Goal: Task Accomplishment & Management: Manage account settings

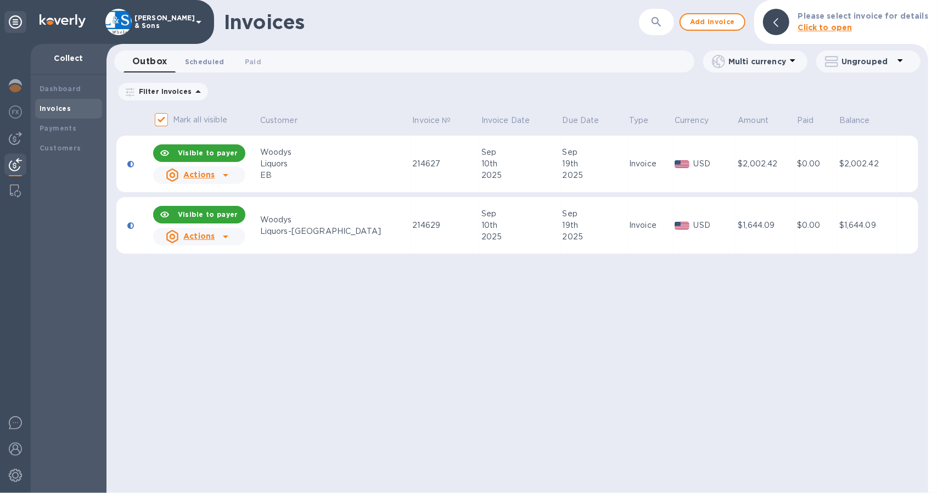
click at [193, 62] on span "Scheduled 0" at bounding box center [205, 62] width 40 height 12
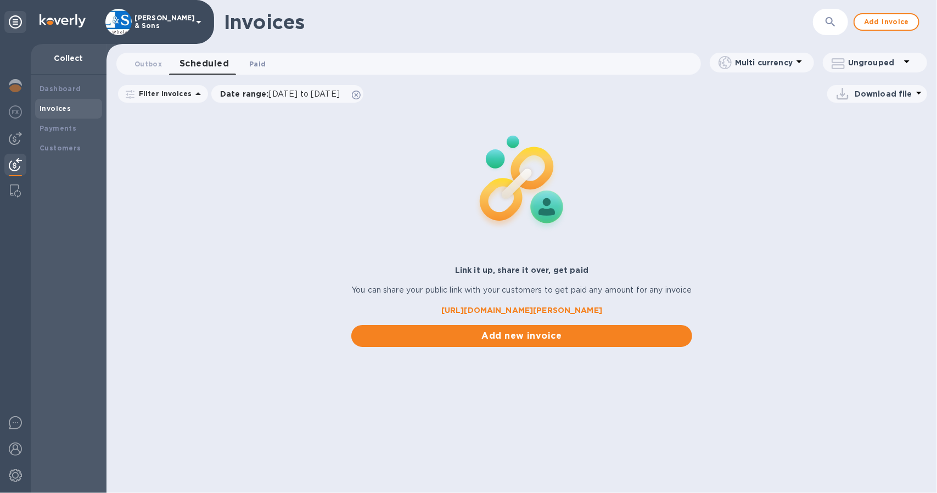
click at [251, 58] on span "Paid 0" at bounding box center [257, 64] width 16 height 12
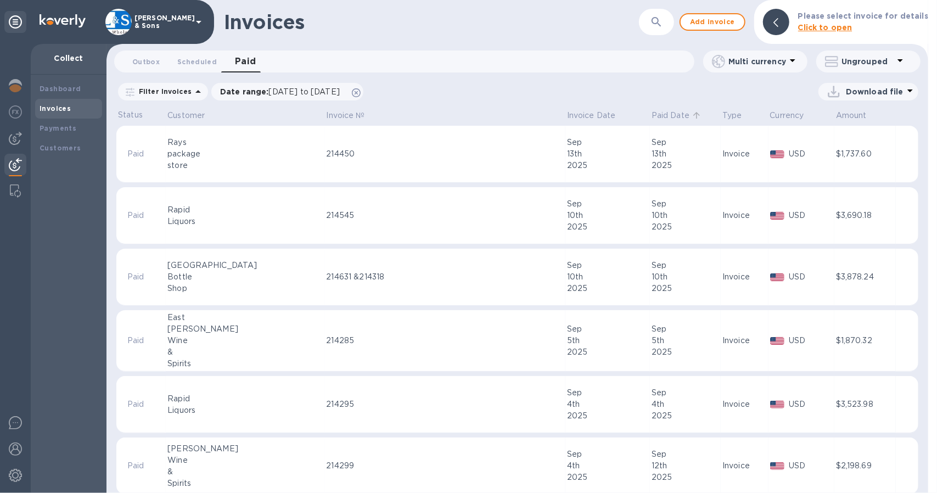
click at [652, 115] on p "Paid Date" at bounding box center [671, 116] width 38 height 12
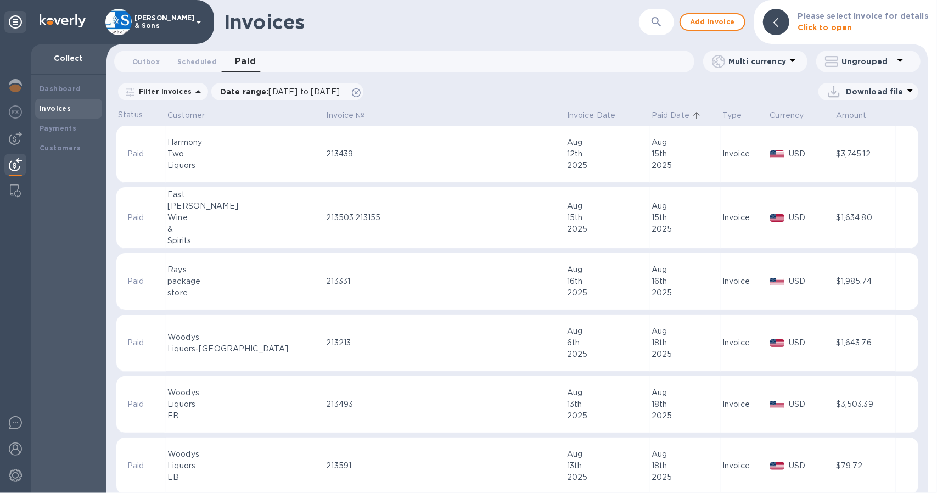
click at [652, 116] on p "Paid Date" at bounding box center [671, 116] width 38 height 12
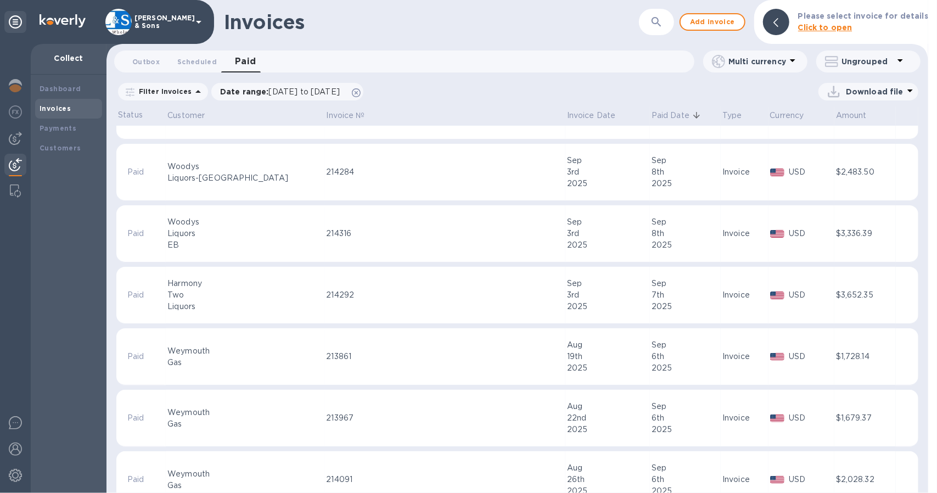
scroll to position [220, 0]
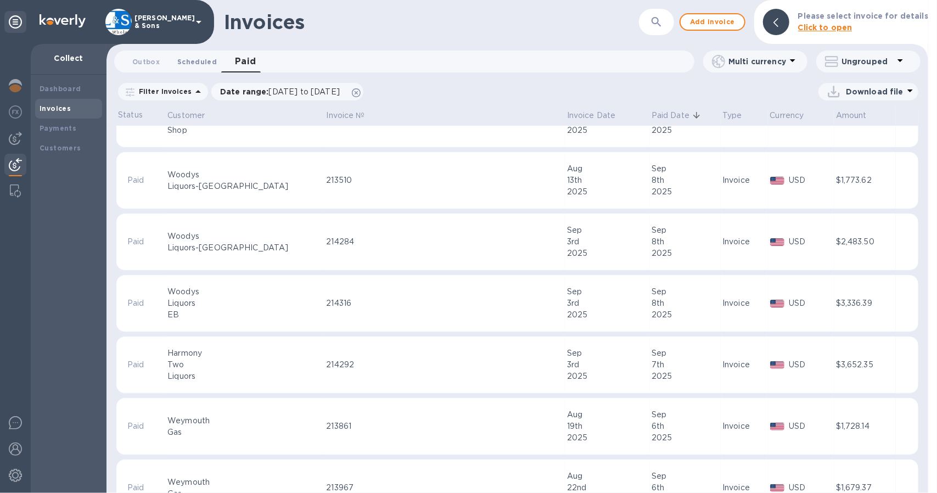
click at [201, 58] on span "Scheduled 0" at bounding box center [197, 62] width 40 height 12
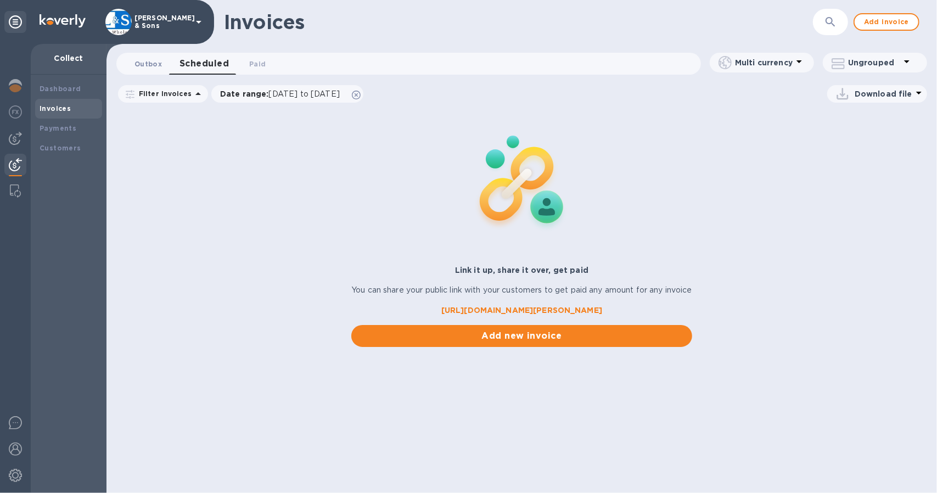
click at [149, 64] on span "Outbox 0" at bounding box center [148, 64] width 27 height 12
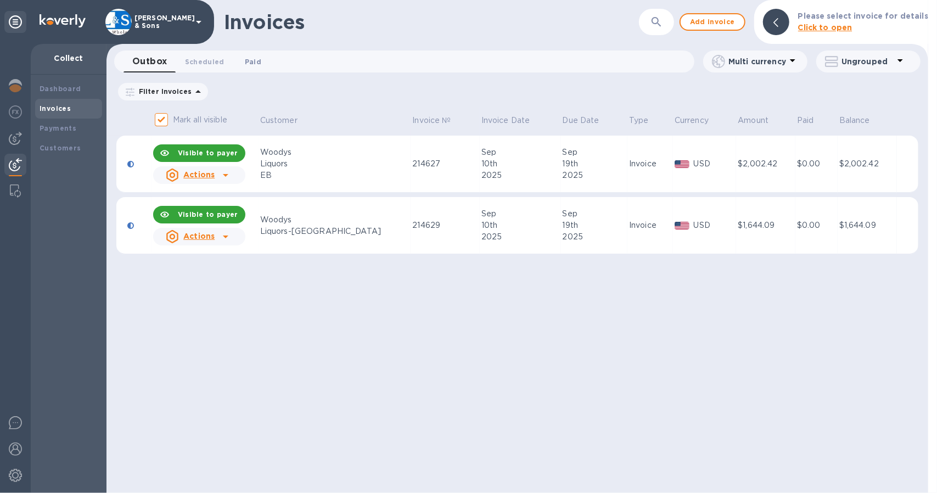
click at [251, 61] on span "Paid 0" at bounding box center [253, 62] width 16 height 12
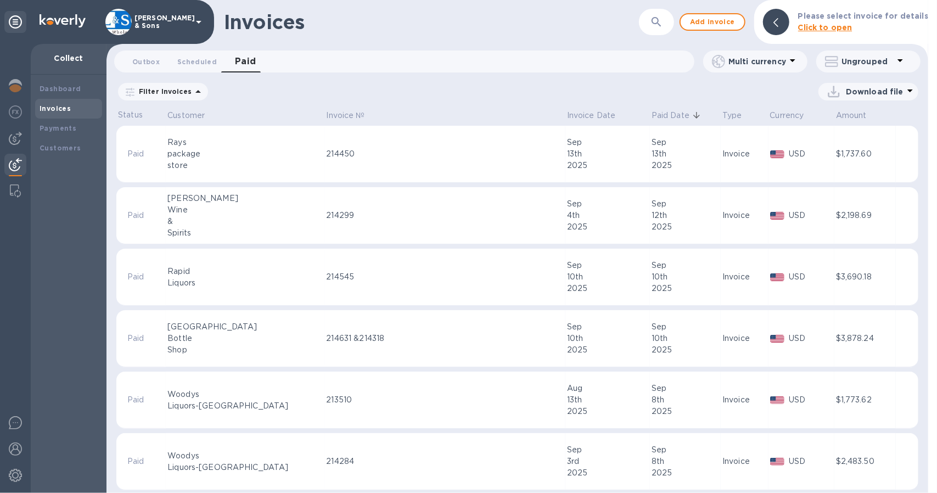
click at [192, 91] on icon at bounding box center [198, 91] width 13 height 13
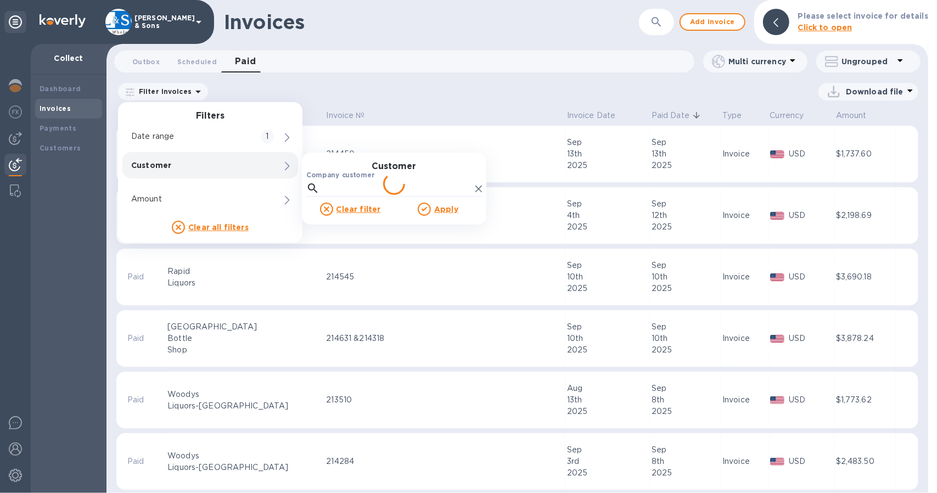
click at [352, 173] on label "Company customer" at bounding box center [340, 175] width 68 height 7
click at [352, 180] on input "Company customer" at bounding box center [397, 188] width 147 height 16
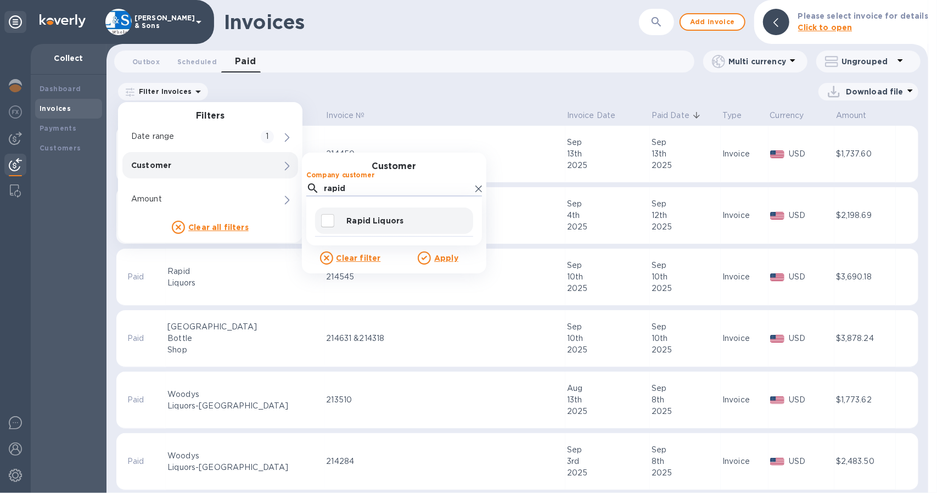
type input "rapid"
click at [329, 220] on input "decorative checkbox" at bounding box center [327, 220] width 23 height 23
checkbox input "true"
click at [441, 260] on u "Apply" at bounding box center [446, 258] width 24 height 9
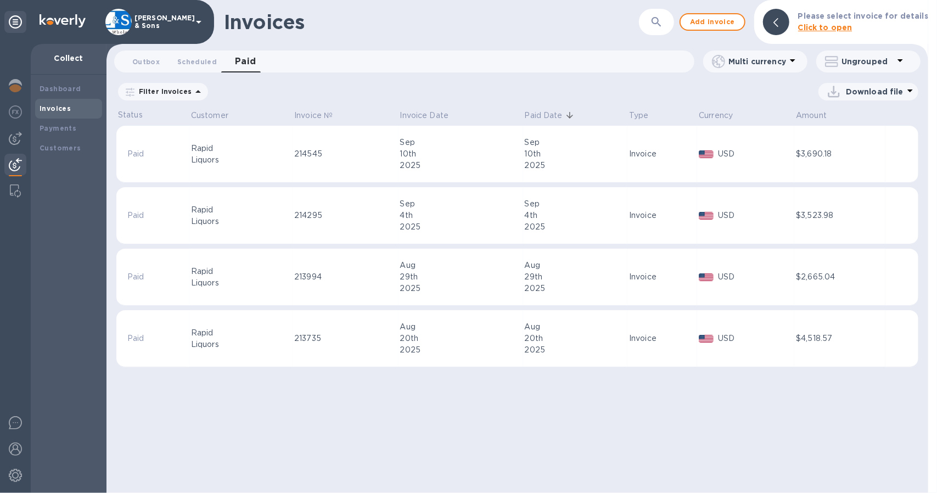
click at [171, 89] on p "Filter Invoices" at bounding box center [163, 91] width 57 height 9
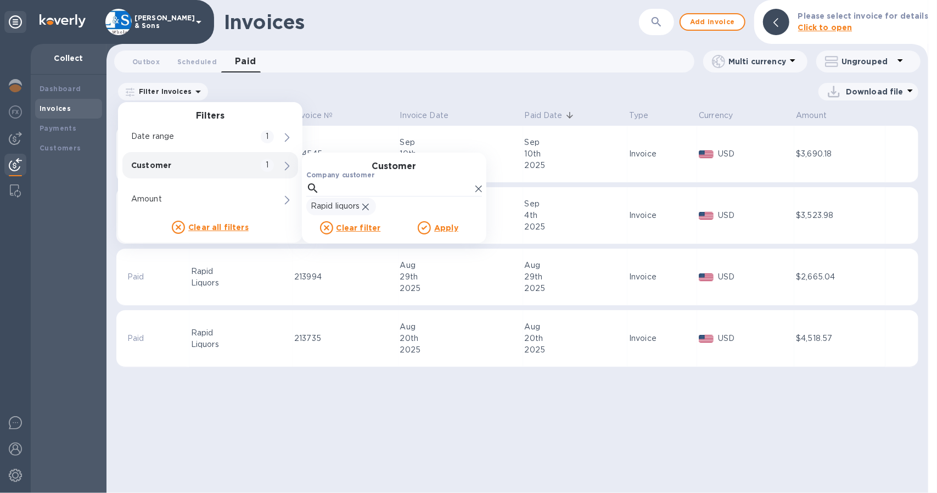
click at [366, 206] on icon at bounding box center [365, 207] width 7 height 7
click at [343, 180] on input "Company customer" at bounding box center [397, 188] width 147 height 16
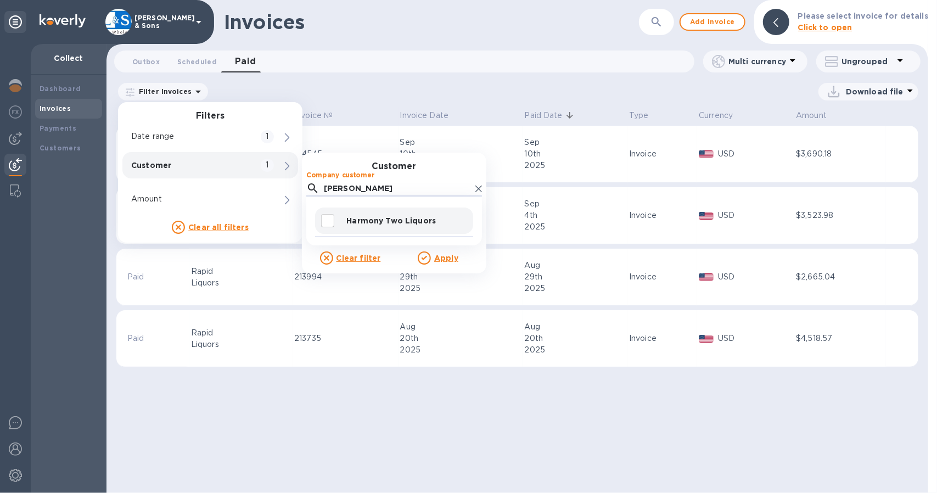
type input "[PERSON_NAME]"
click at [327, 221] on input "decorative checkbox" at bounding box center [327, 220] width 23 height 23
checkbox input "true"
click at [448, 256] on u "Apply" at bounding box center [446, 258] width 24 height 9
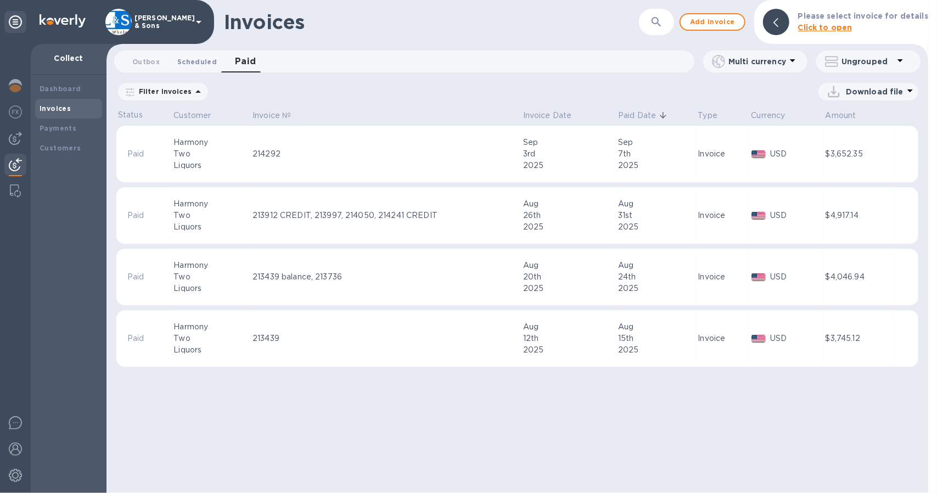
click at [195, 67] on span "Scheduled 0" at bounding box center [197, 62] width 40 height 12
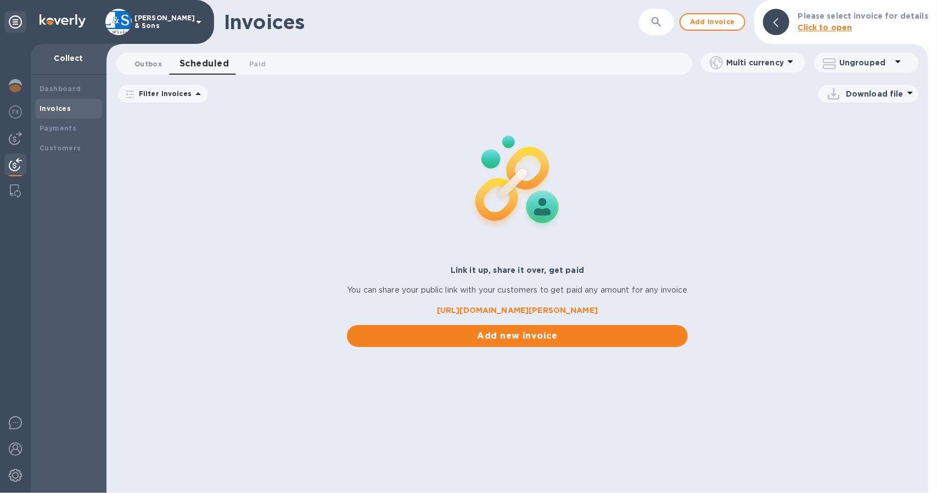
click at [154, 57] on button "Outbox 0" at bounding box center [148, 64] width 45 height 22
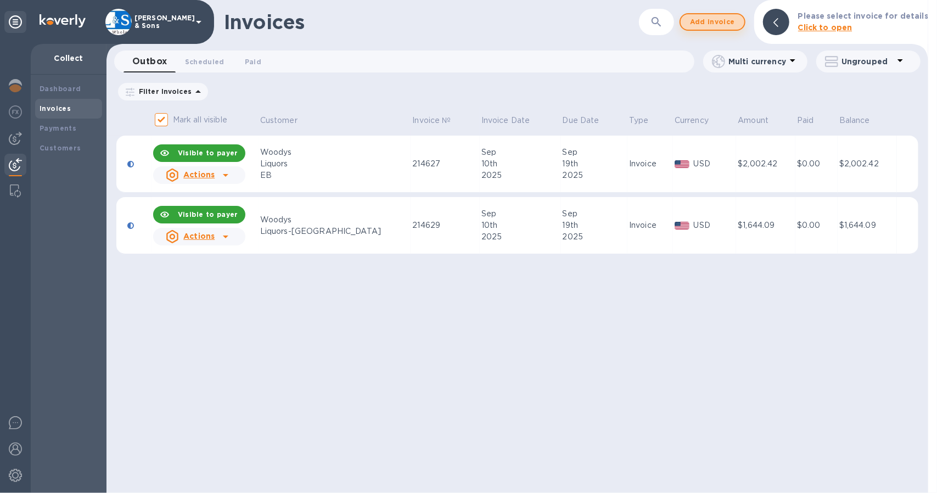
click at [718, 24] on span "Add invoice" at bounding box center [713, 21] width 46 height 13
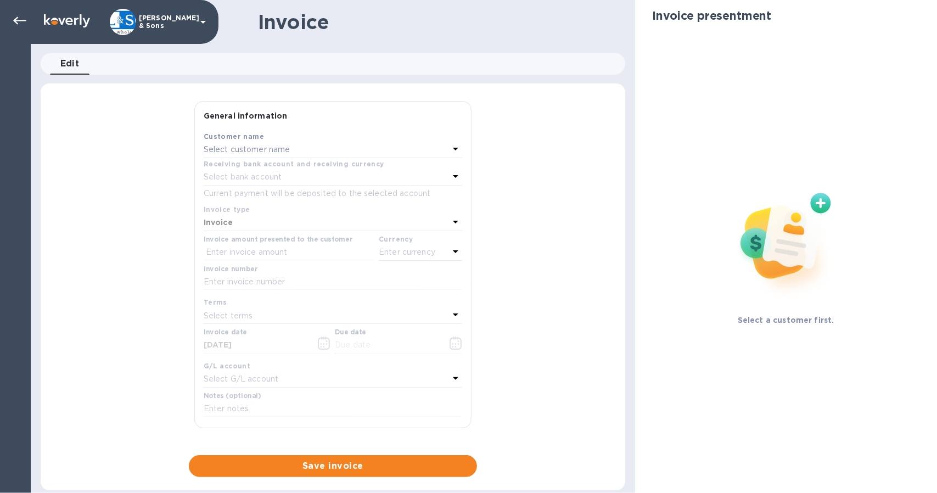
click at [244, 152] on p "Select customer name" at bounding box center [247, 150] width 87 height 12
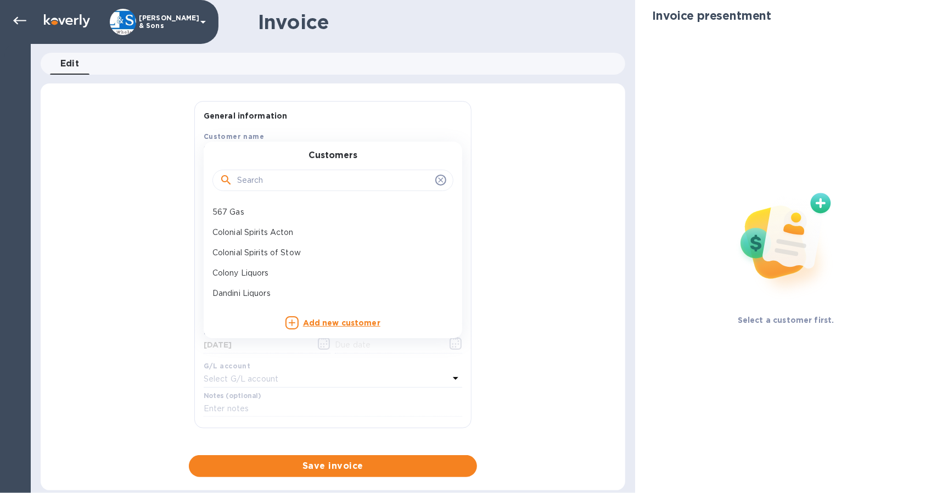
click at [255, 184] on input "text" at bounding box center [334, 180] width 194 height 16
type input "[PERSON_NAME]"
click button "Save" at bounding box center [0, 0] width 0 height 0
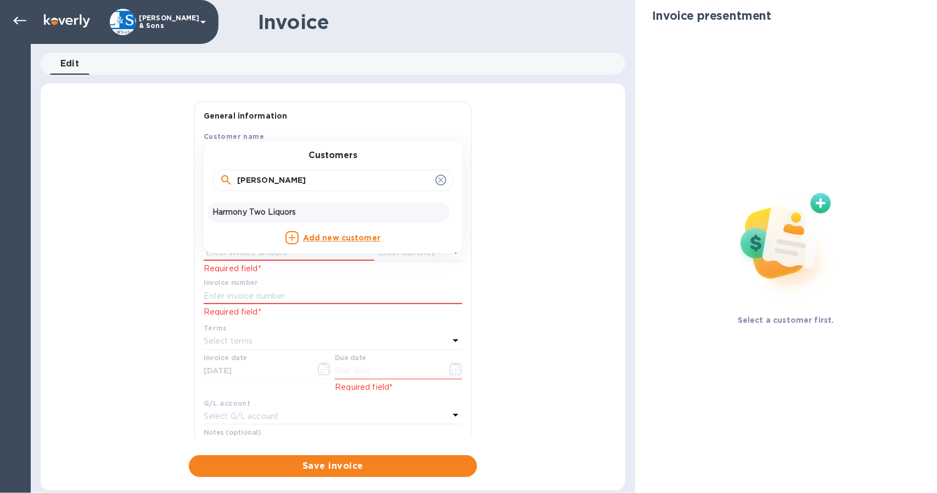
click at [271, 211] on p "Harmony Two Liquors" at bounding box center [328, 212] width 232 height 12
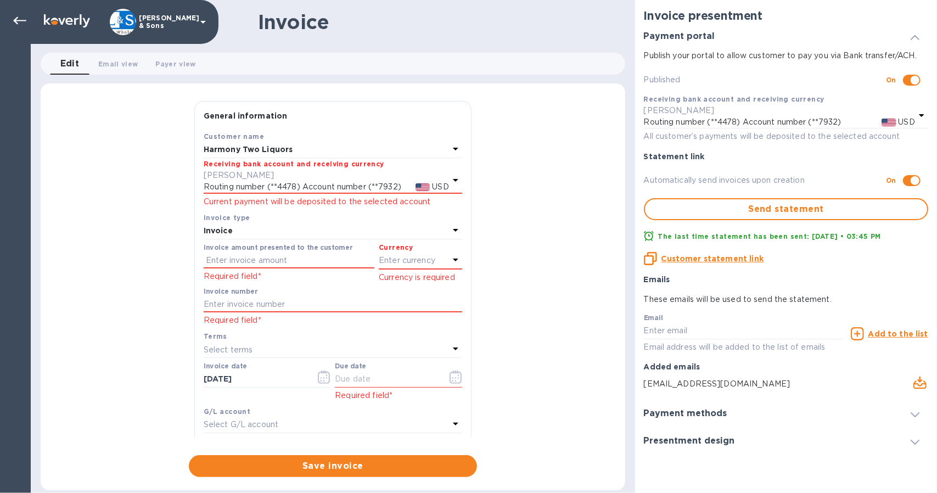
click at [421, 255] on p "Enter currency" at bounding box center [407, 261] width 57 height 12
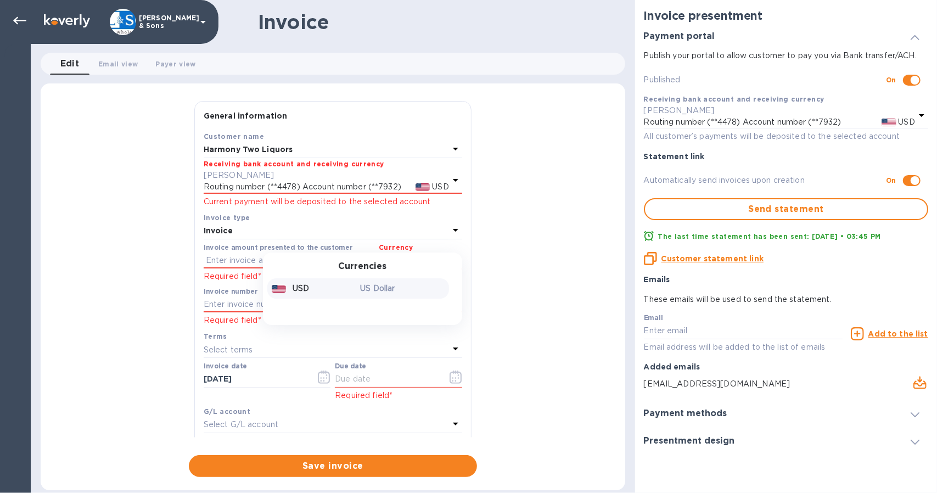
click at [358, 288] on div "US Dollar" at bounding box center [402, 289] width 89 height 16
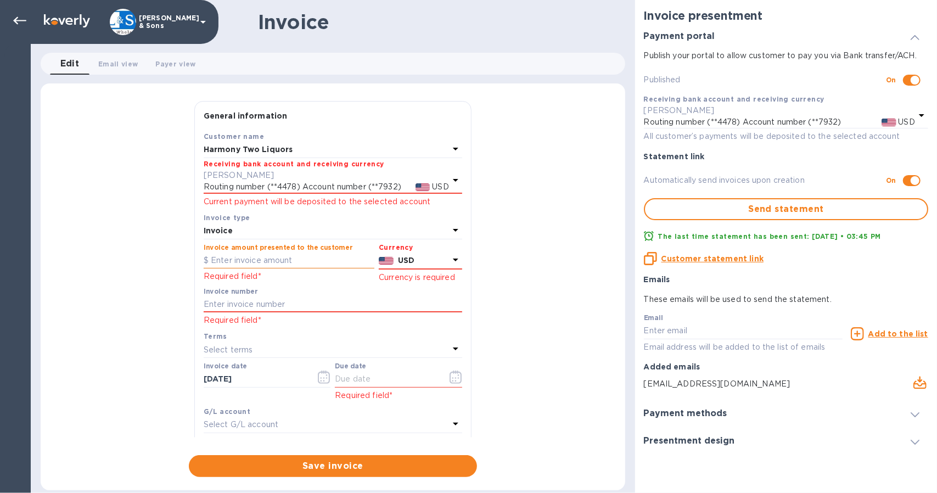
click at [254, 262] on input "text" at bounding box center [289, 261] width 171 height 16
click at [260, 262] on input "text" at bounding box center [289, 261] width 171 height 16
type input "3,318.62"
click at [264, 304] on input "text" at bounding box center [333, 305] width 259 height 16
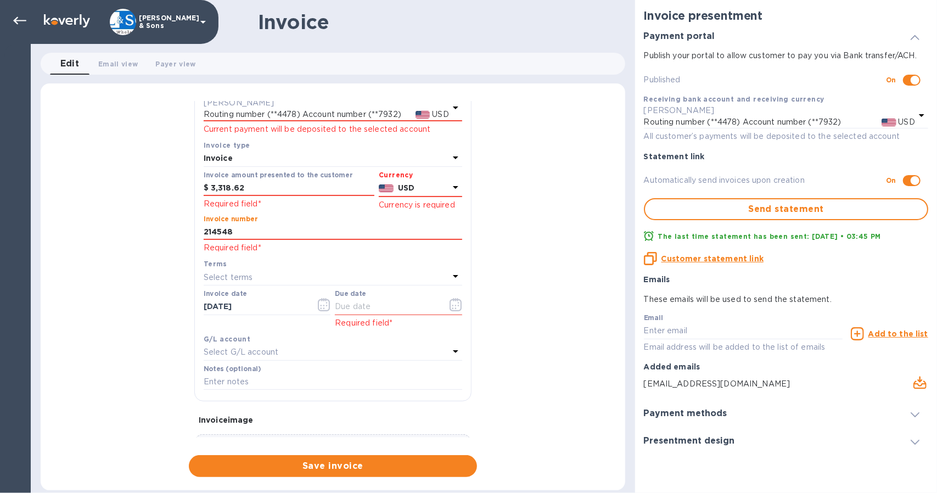
scroll to position [110, 0]
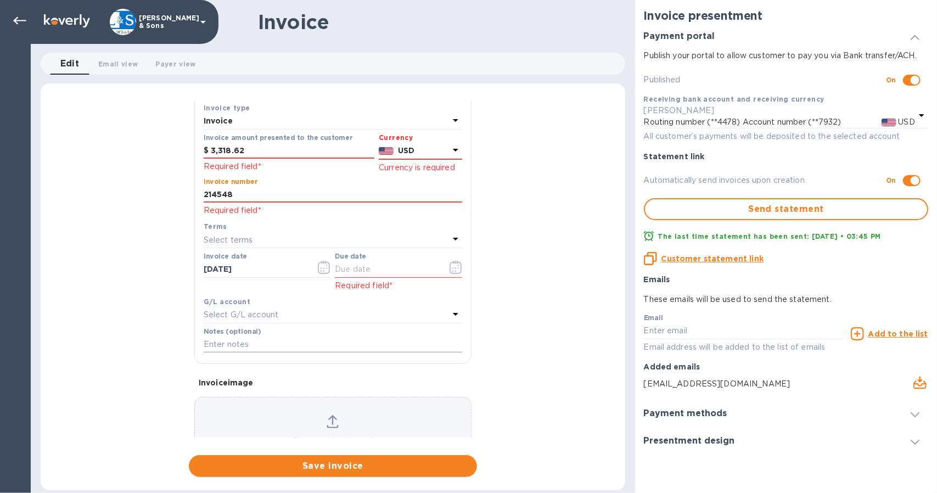
type input "214548"
click at [239, 343] on input "text" at bounding box center [333, 345] width 259 height 16
click at [294, 342] on input "Includes credit 214562for $561.17)" at bounding box center [333, 345] width 259 height 16
click at [384, 335] on div "Notes (optional) Includes credit 214562 for $561.17)" at bounding box center [333, 340] width 259 height 25
click at [381, 338] on input "Includes credit 214562 for $561.17)" at bounding box center [333, 345] width 259 height 16
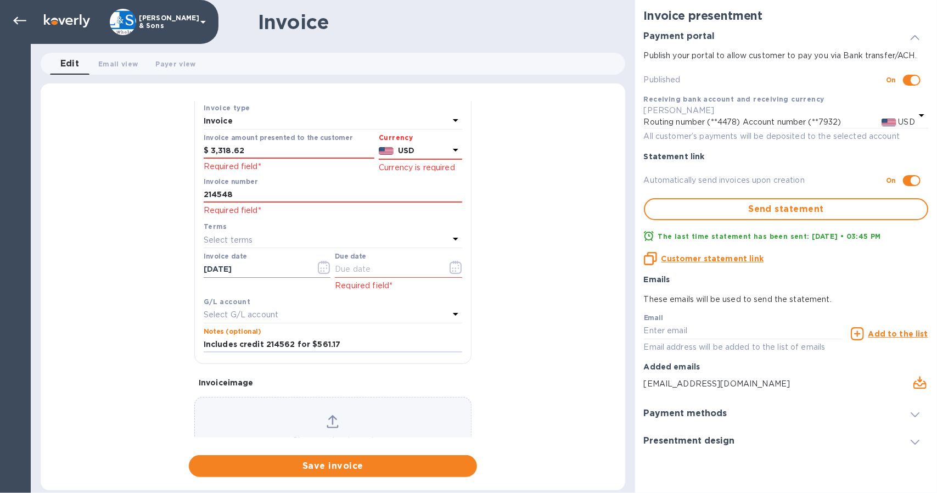
type input "Includes credit 214562 for $561.17"
click at [324, 270] on icon "button" at bounding box center [324, 267] width 13 height 13
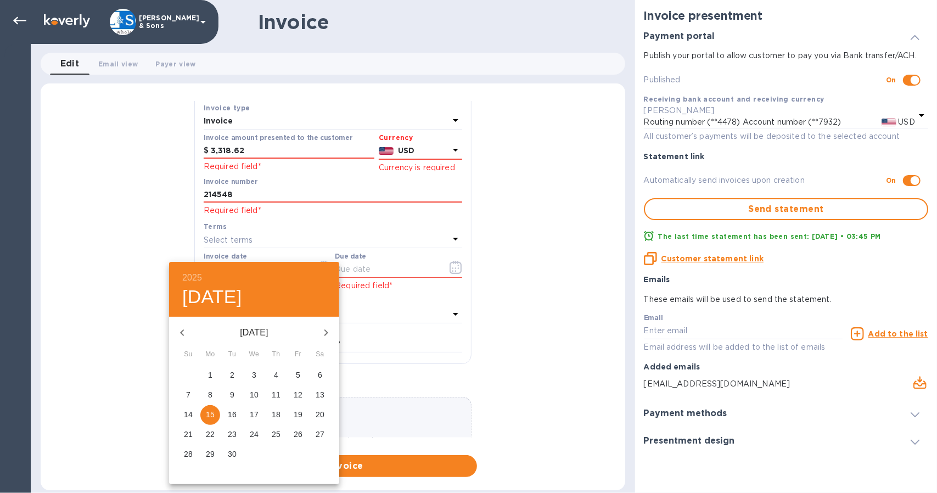
click at [230, 395] on p "9" at bounding box center [232, 394] width 4 height 11
type input "[DATE]"
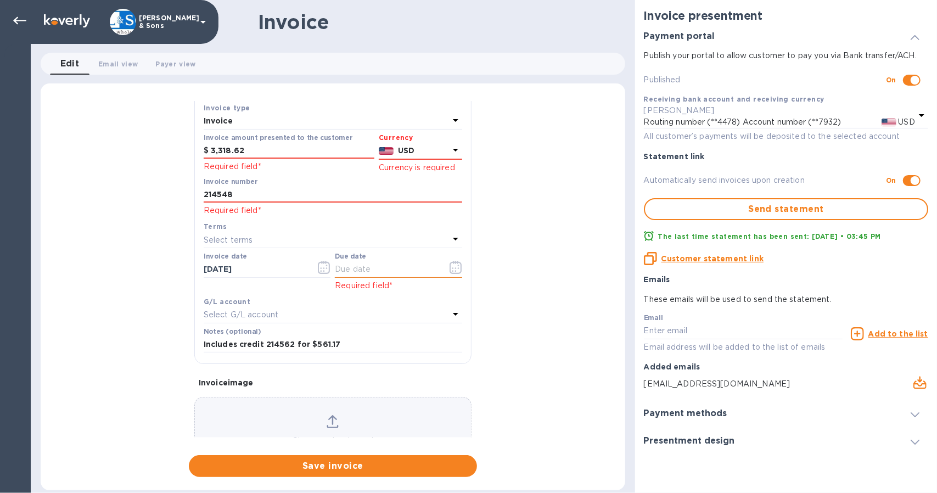
click at [458, 266] on icon "button" at bounding box center [459, 266] width 2 height 2
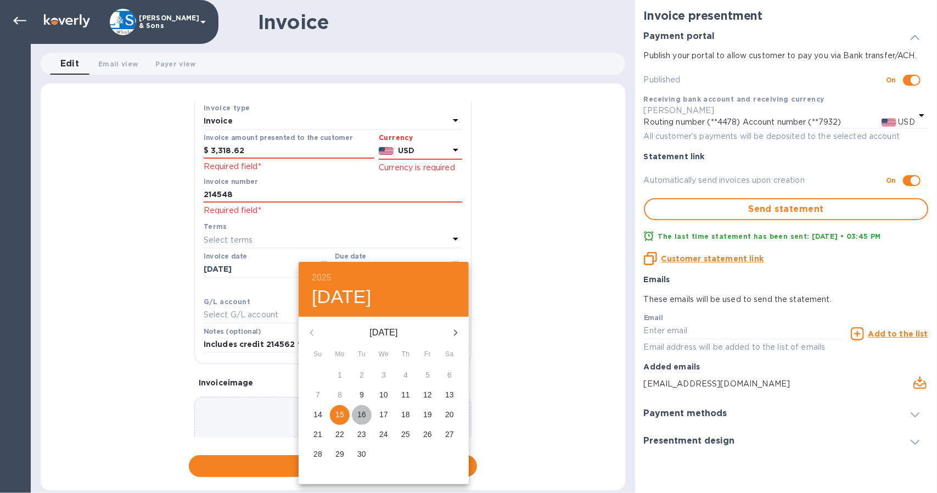
click at [363, 417] on p "16" at bounding box center [361, 414] width 9 height 11
type input "[DATE]"
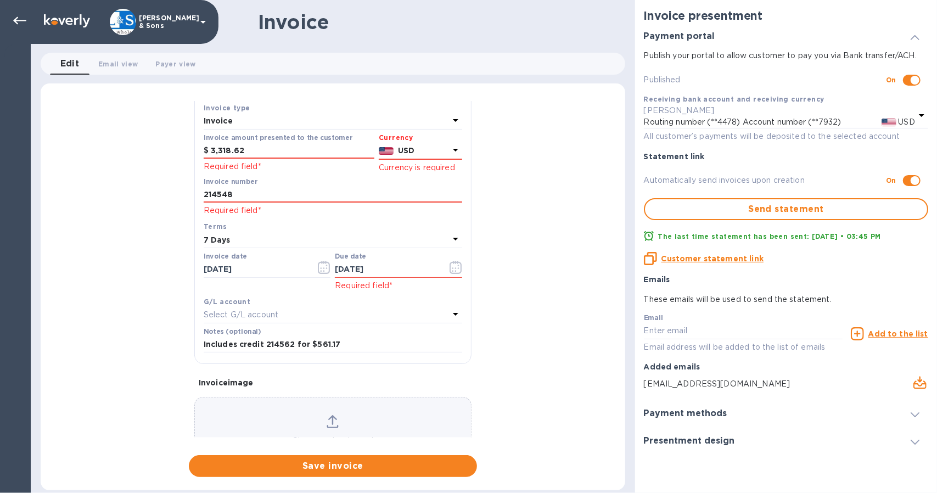
click at [494, 272] on div "General information Save Customer name Harmony Two Liquors Receiving bank accou…" at bounding box center [333, 289] width 585 height 376
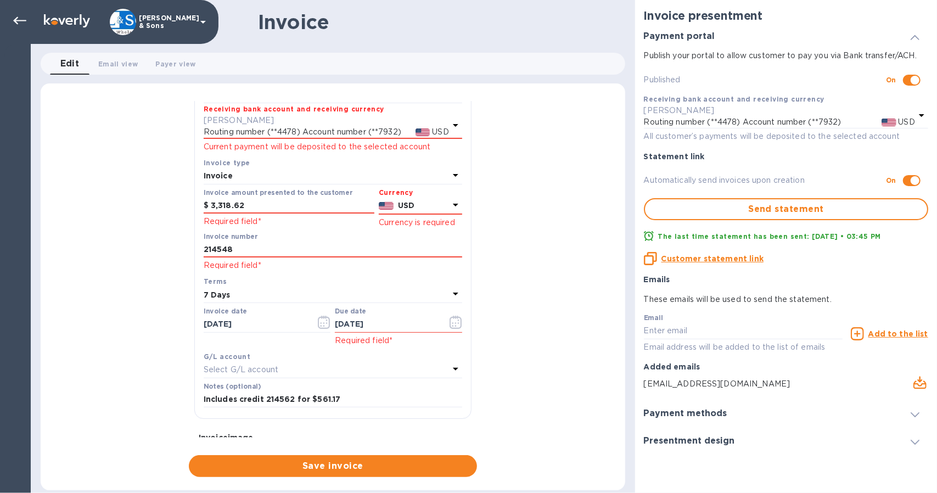
scroll to position [0, 0]
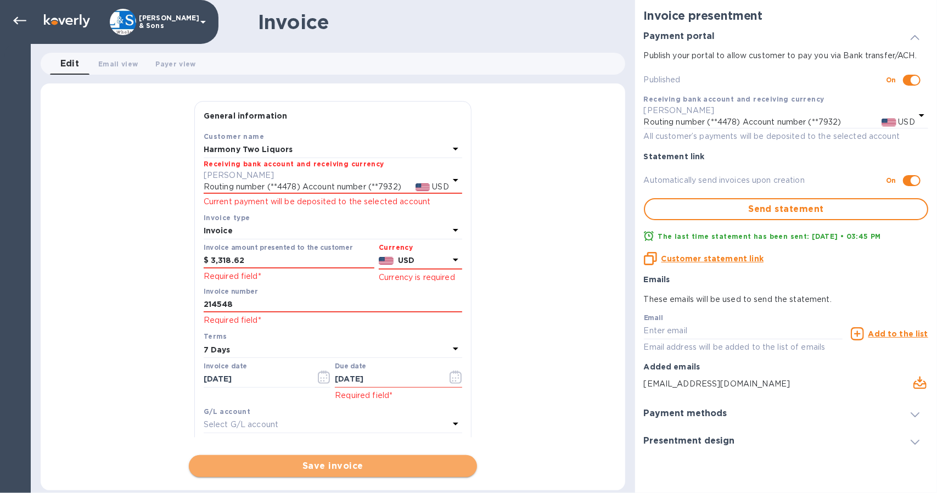
click at [405, 458] on button "Save invoice" at bounding box center [333, 466] width 288 height 22
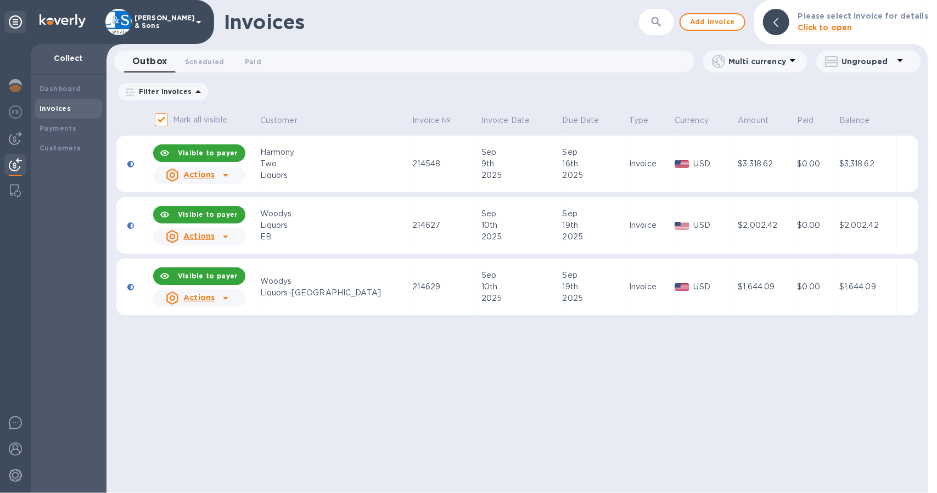
click at [222, 175] on icon at bounding box center [225, 175] width 13 height 13
click at [225, 174] on icon at bounding box center [225, 175] width 13 height 13
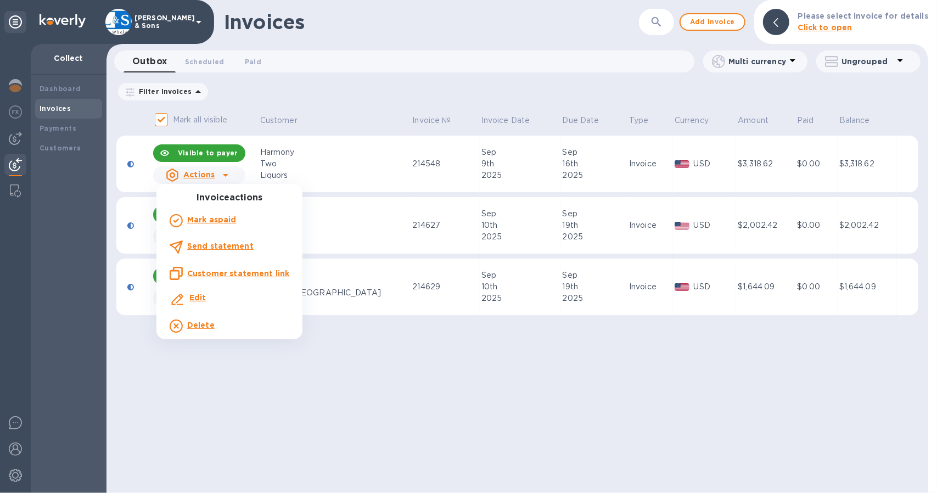
click at [217, 244] on b "Send statement" at bounding box center [220, 246] width 66 height 9
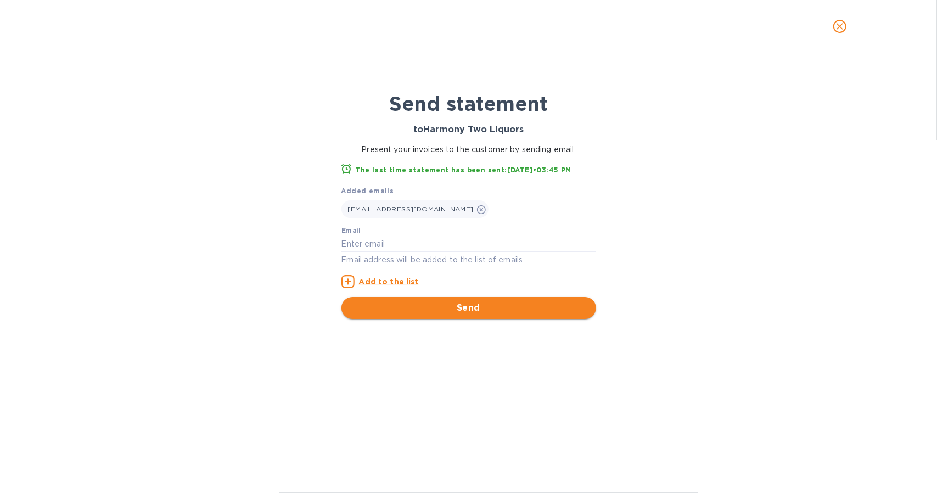
click at [417, 304] on span "Send" at bounding box center [468, 307] width 237 height 13
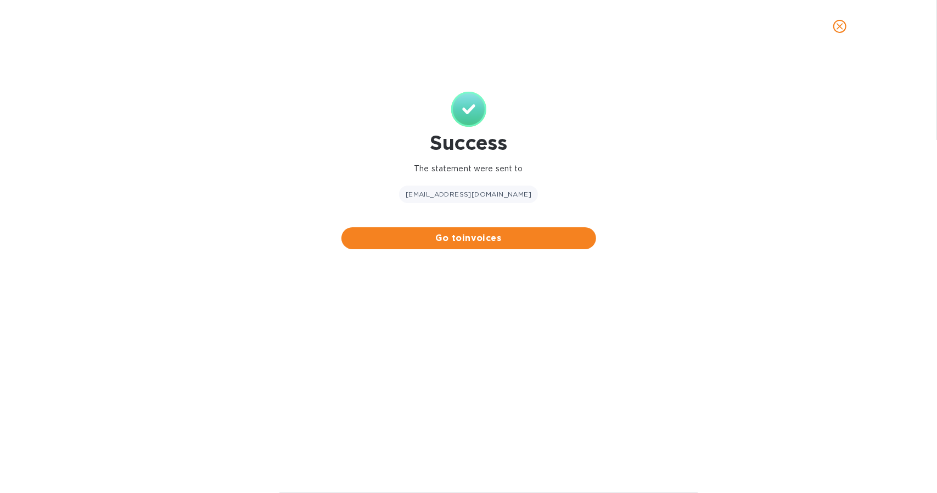
click at [443, 238] on span "Go to invoices" at bounding box center [468, 238] width 237 height 13
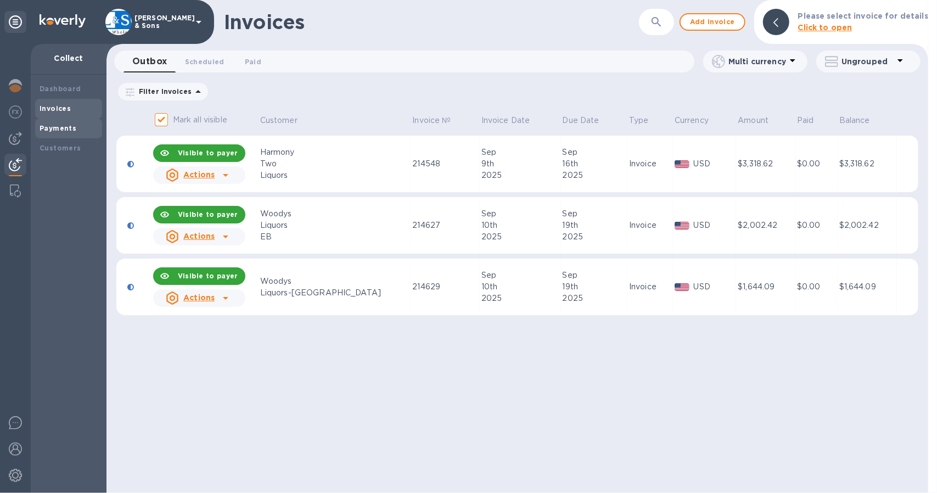
click at [60, 126] on b "Payments" at bounding box center [58, 128] width 37 height 8
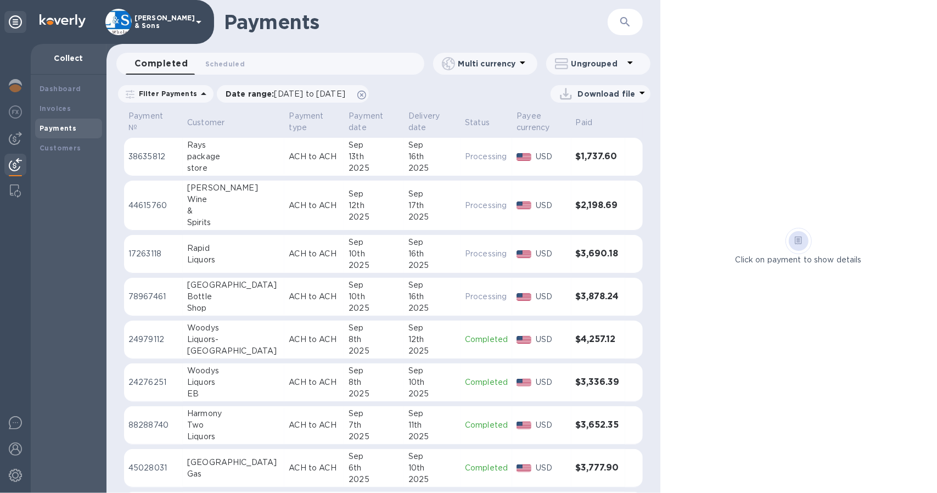
click at [179, 95] on p "Filter Payments" at bounding box center [166, 93] width 63 height 9
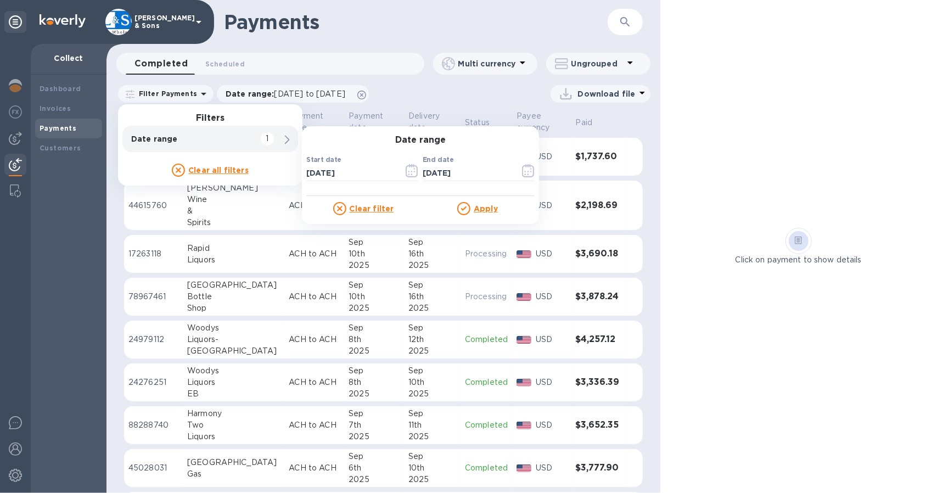
click at [181, 135] on p "Date range" at bounding box center [191, 138] width 121 height 11
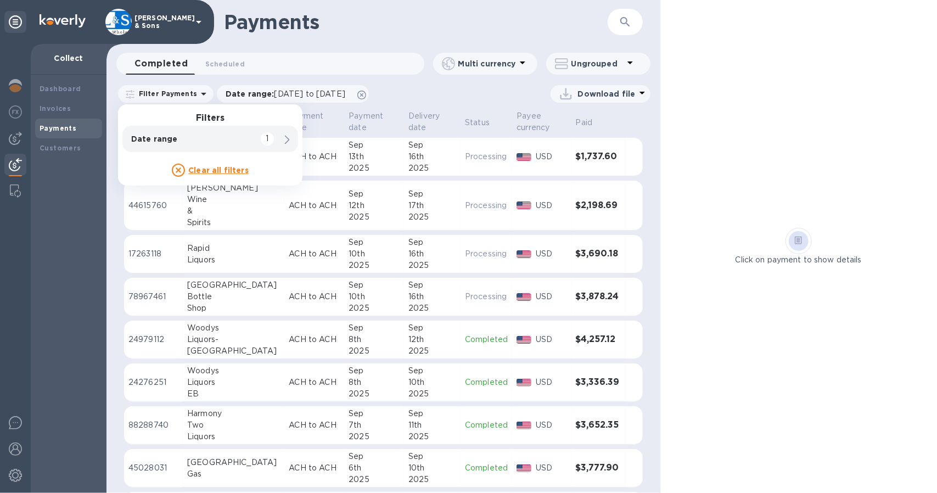
click at [406, 48] on div "Payments ​ Completed 0 Scheduled 0 Multi currency Ungrouped Filter Payments Fil…" at bounding box center [384, 246] width 554 height 493
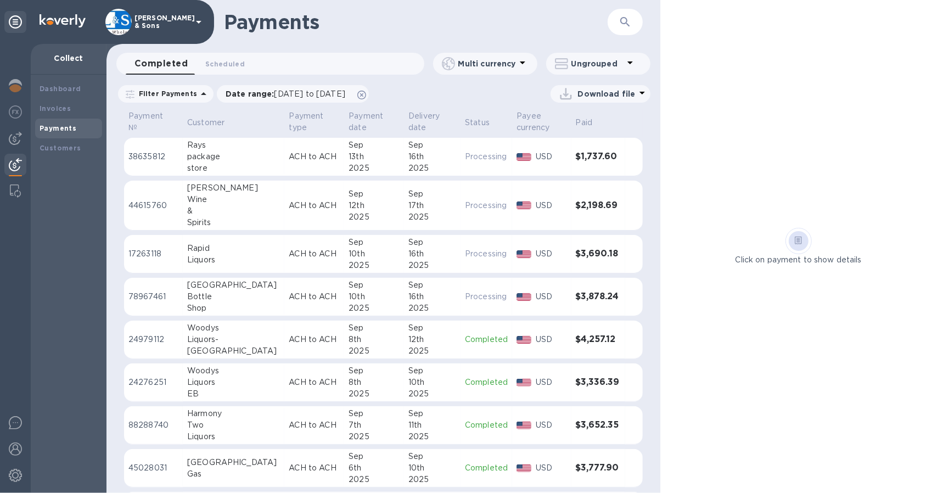
click at [197, 95] on icon at bounding box center [203, 93] width 13 height 13
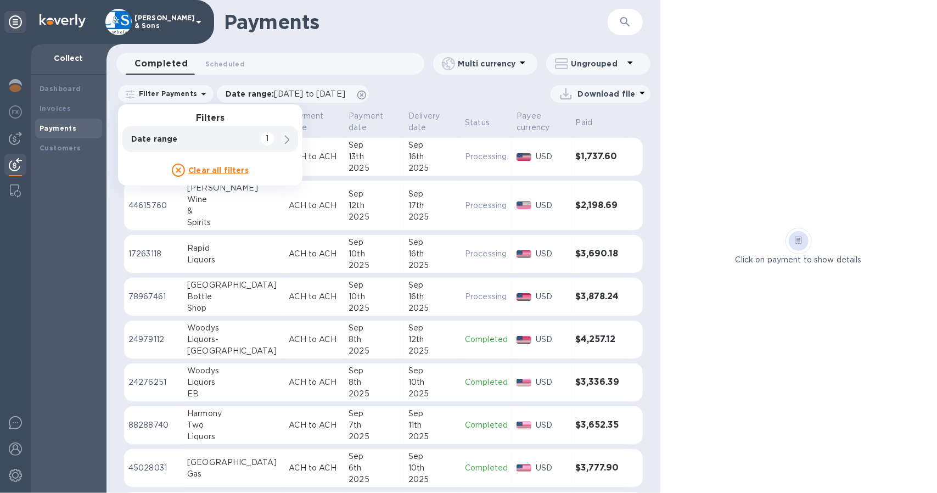
click at [403, 27] on h1 "Payments" at bounding box center [416, 21] width 384 height 23
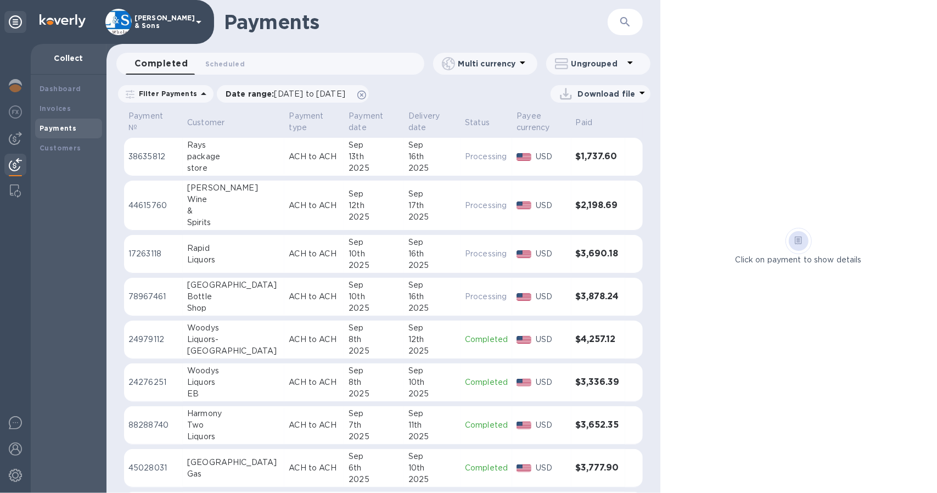
click at [180, 91] on p "Filter Payments" at bounding box center [166, 93] width 63 height 9
click at [370, 25] on h1 "Payments" at bounding box center [416, 21] width 384 height 23
click at [73, 102] on div "Invoices" at bounding box center [68, 109] width 67 height 20
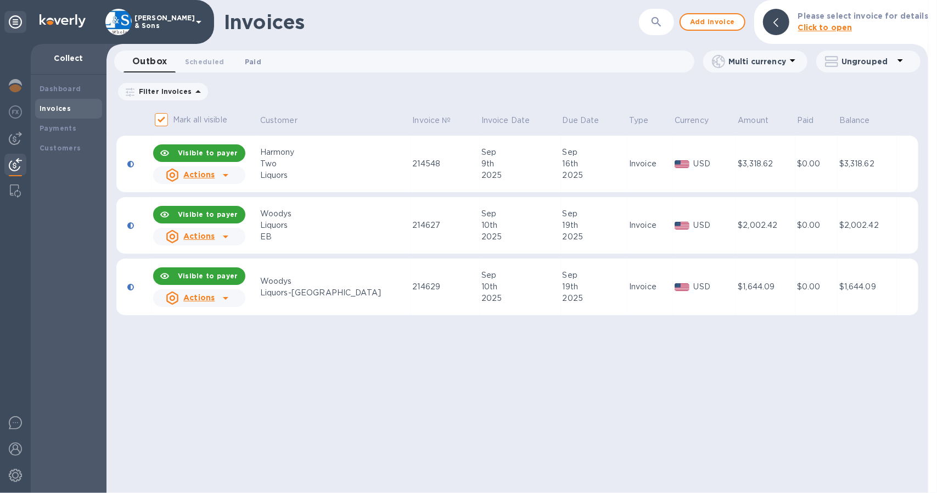
click at [251, 63] on span "Paid 0" at bounding box center [253, 62] width 16 height 12
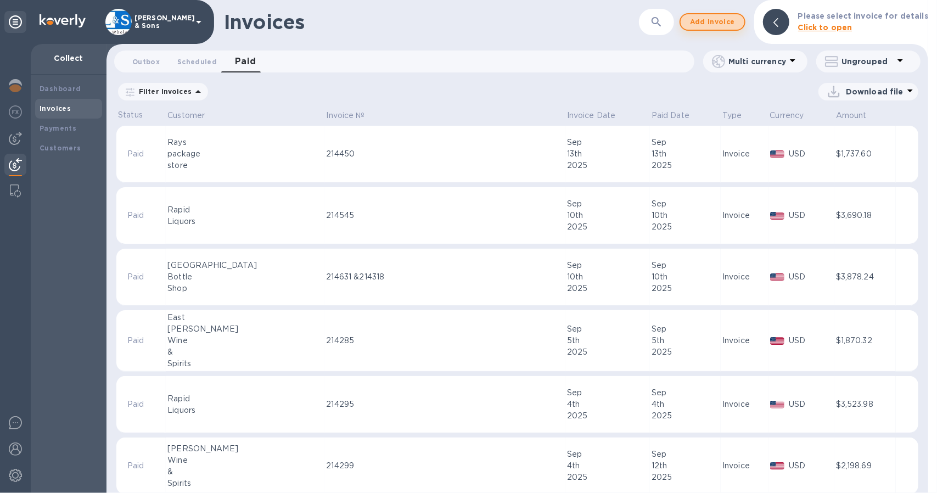
click at [712, 20] on span "Add invoice" at bounding box center [713, 21] width 46 height 13
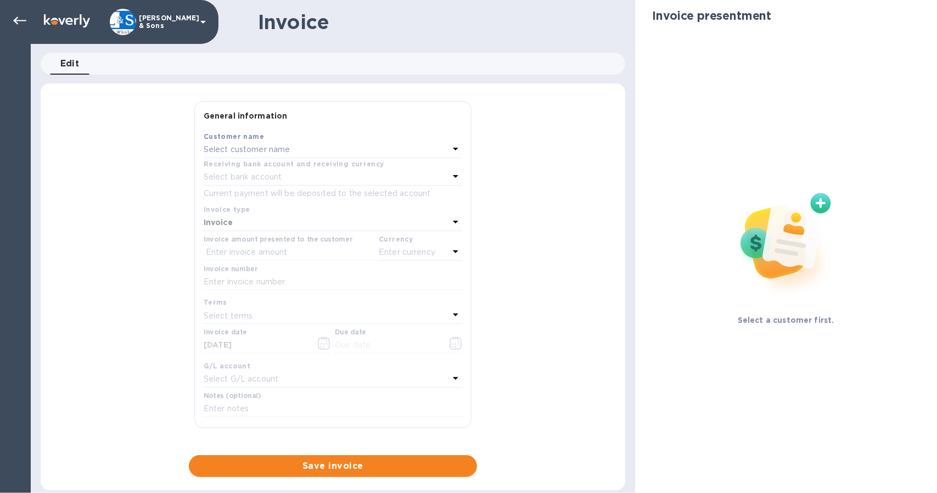
click at [307, 149] on div "Select customer name" at bounding box center [326, 149] width 245 height 15
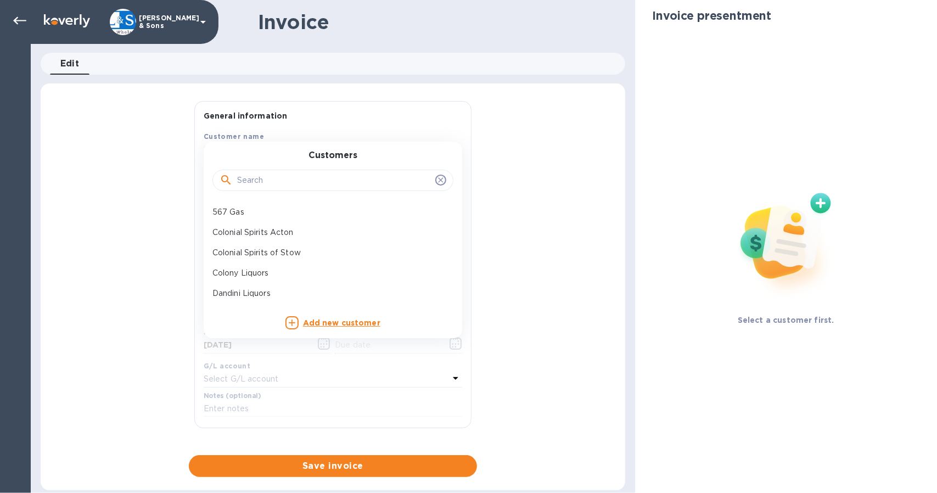
click at [299, 186] on input "text" at bounding box center [334, 180] width 194 height 16
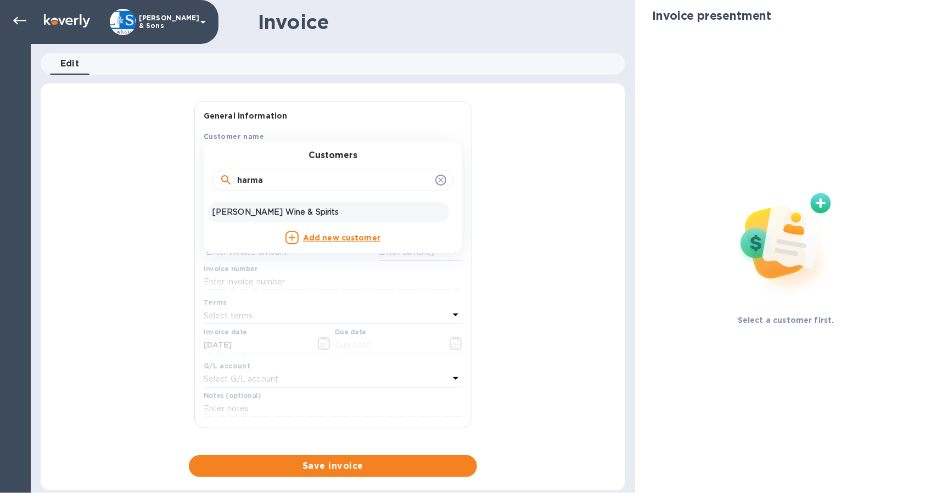
type input "harma"
click at [303, 210] on p "[PERSON_NAME] Wine & Spirits" at bounding box center [328, 212] width 232 height 12
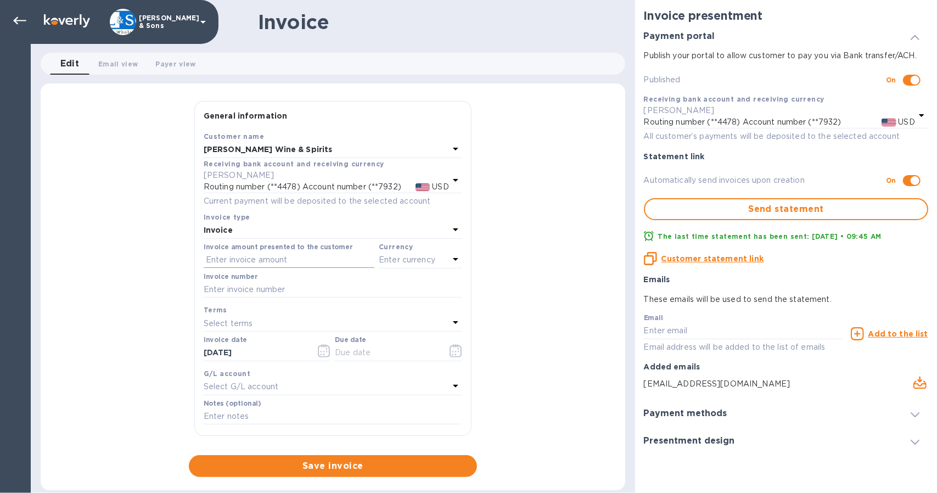
click at [260, 260] on input "text" at bounding box center [289, 260] width 171 height 16
type input "1,849.19"
click at [398, 261] on p "Enter currency" at bounding box center [407, 260] width 57 height 12
click at [393, 288] on p "US Dollar" at bounding box center [402, 288] width 85 height 12
click at [281, 283] on input "text" at bounding box center [333, 290] width 259 height 16
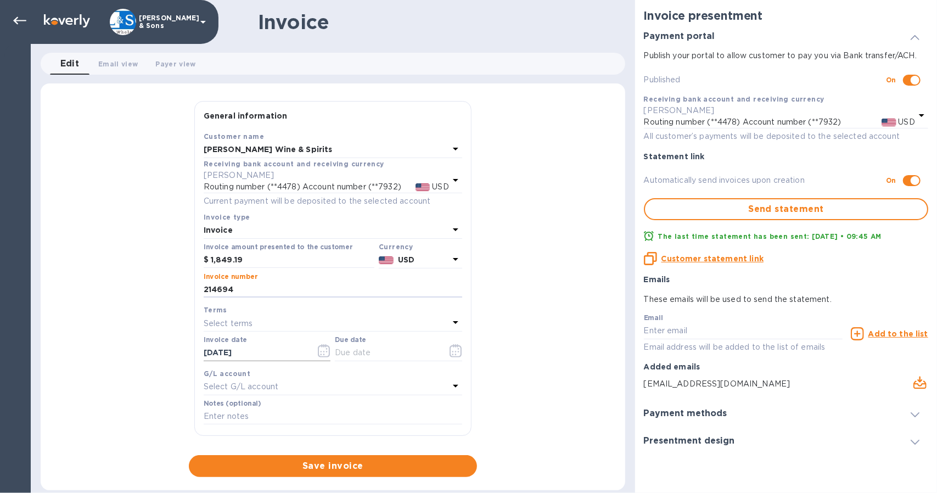
type input "214694"
click at [322, 354] on icon "button" at bounding box center [324, 350] width 13 height 13
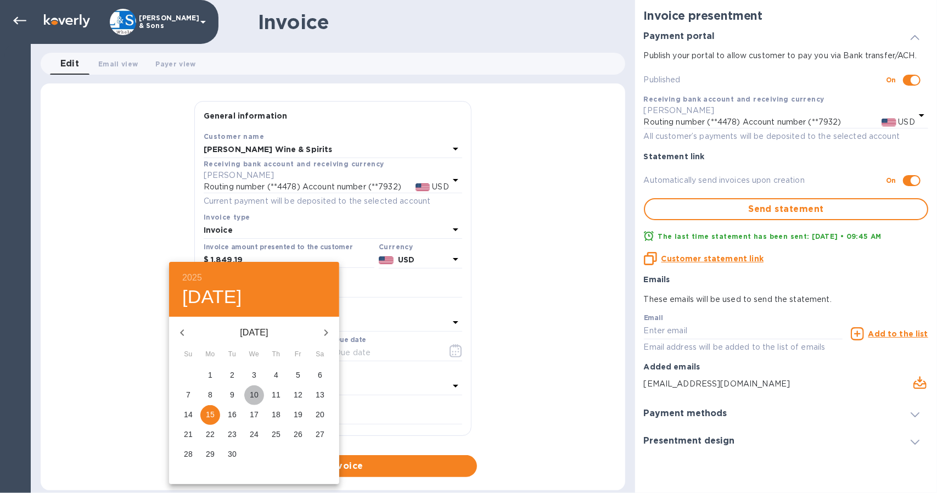
click at [253, 394] on p "10" at bounding box center [254, 394] width 9 height 11
type input "[DATE]"
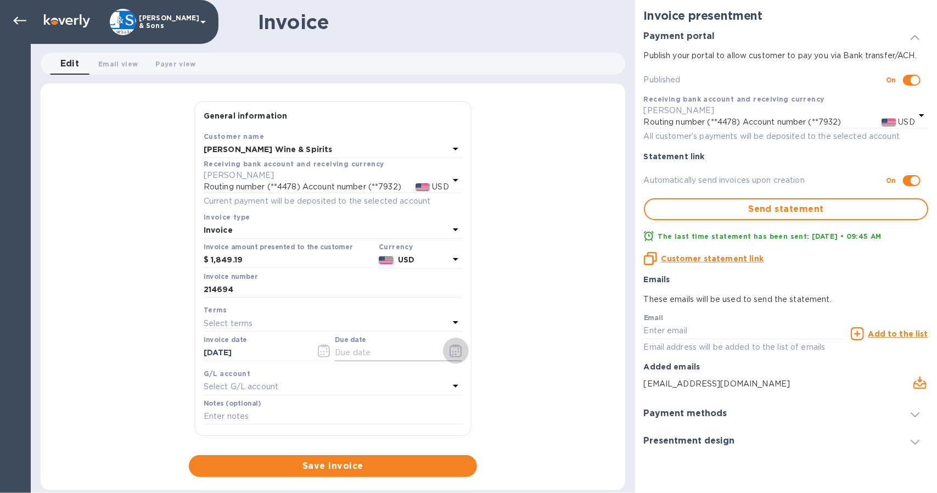
click at [450, 348] on icon "button" at bounding box center [456, 350] width 12 height 13
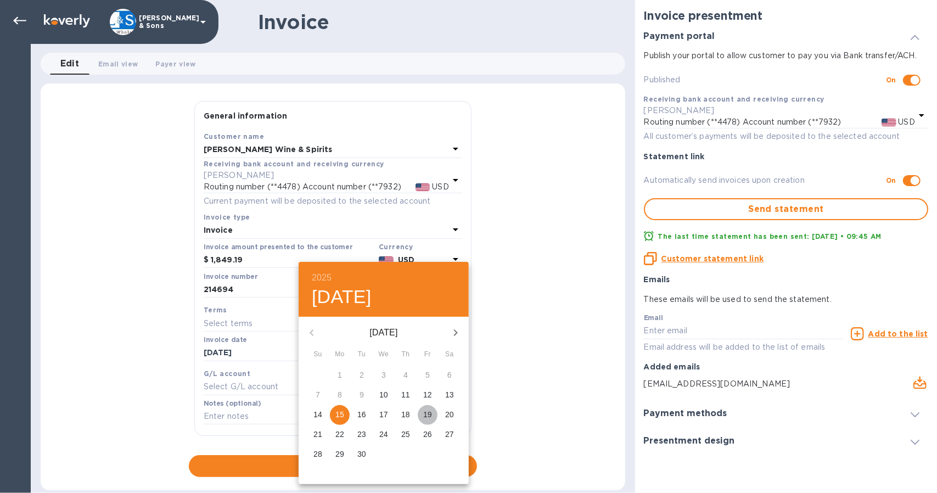
click at [432, 413] on p "19" at bounding box center [427, 414] width 9 height 11
type input "[DATE]"
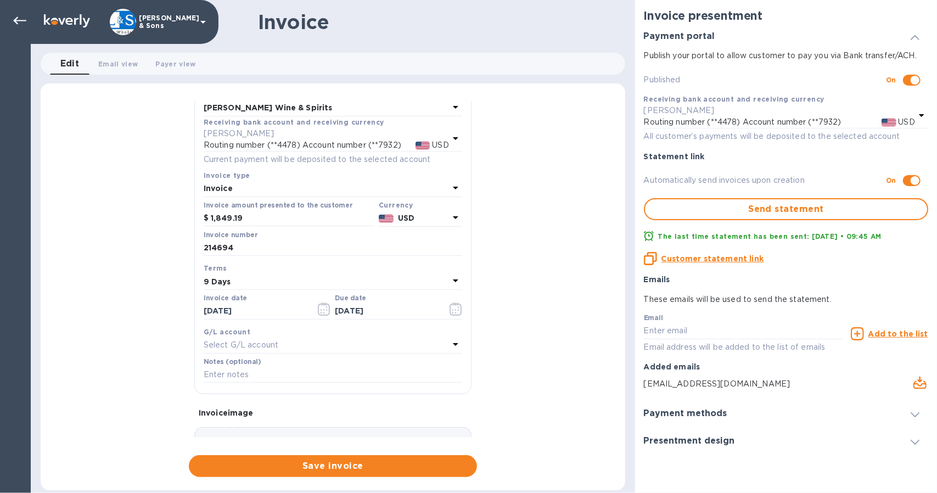
scroll to position [55, 0]
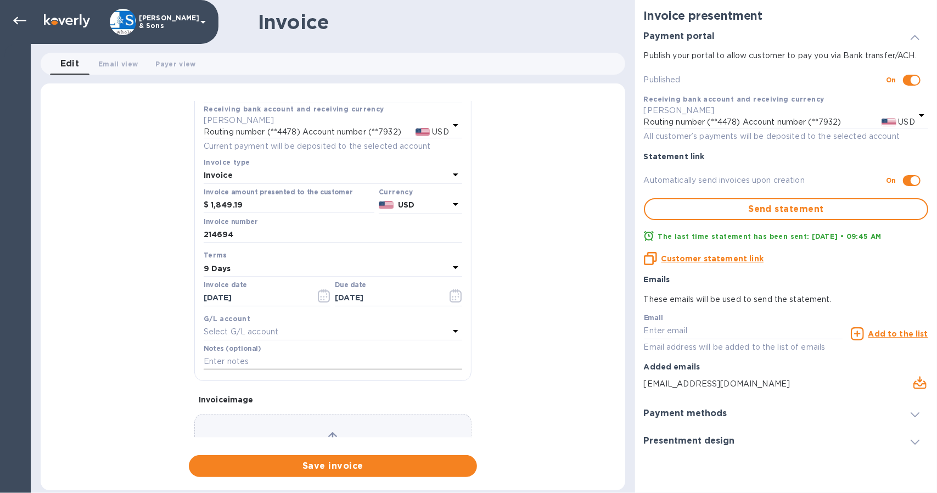
click at [233, 359] on input "text" at bounding box center [333, 362] width 259 height 16
type input "Thank you!"
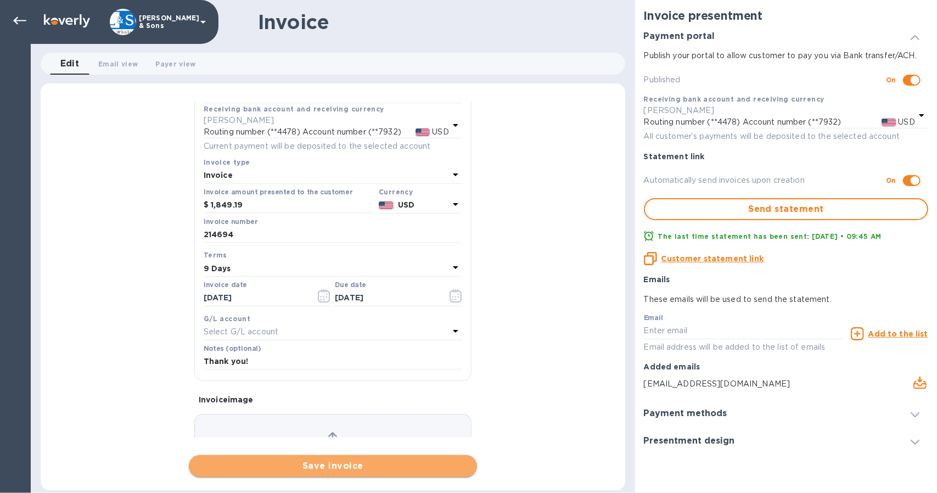
click at [294, 465] on span "Save invoice" at bounding box center [333, 466] width 271 height 13
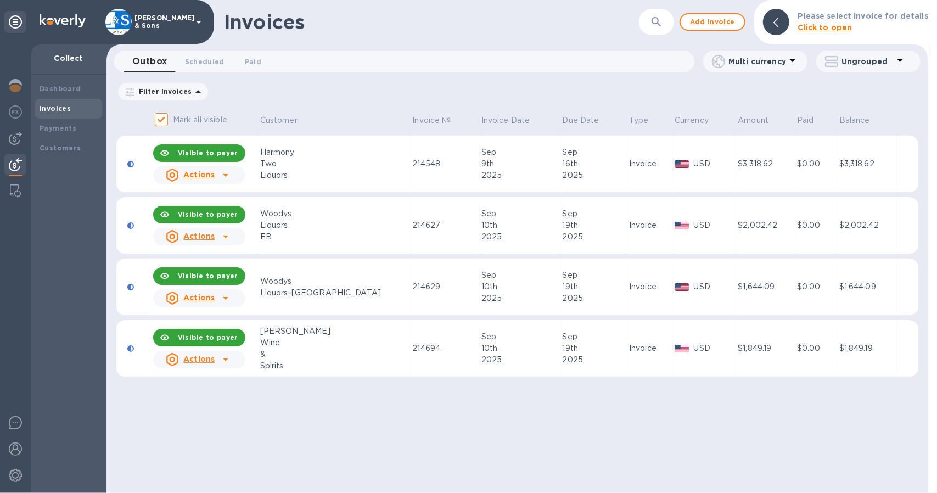
click at [231, 360] on icon at bounding box center [225, 359] width 13 height 13
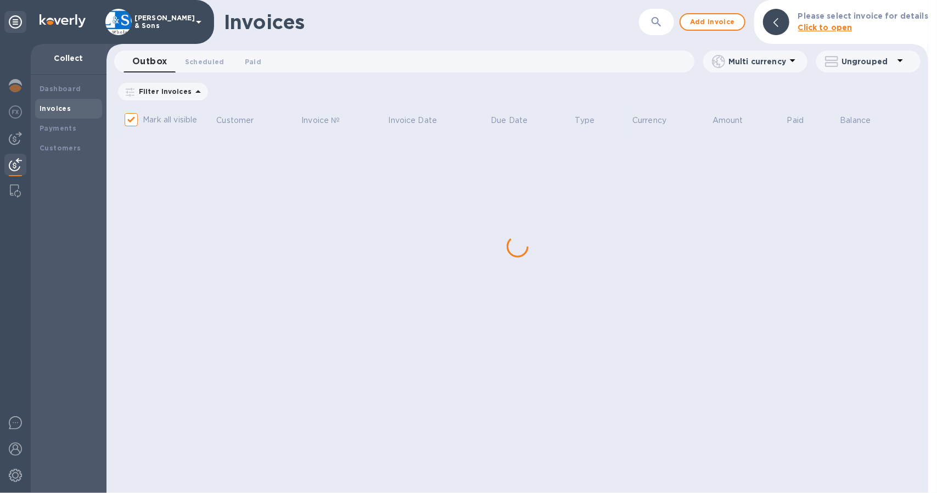
click at [229, 393] on div "Invoices ​ Add invoice Please select invoice for details Click to open Outbox 0…" at bounding box center [518, 246] width 822 height 493
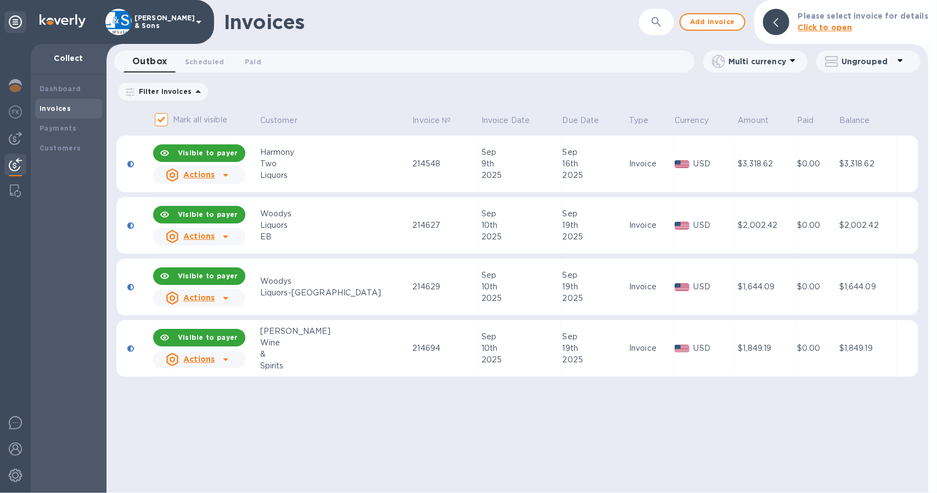
click at [221, 357] on div at bounding box center [226, 360] width 18 height 18
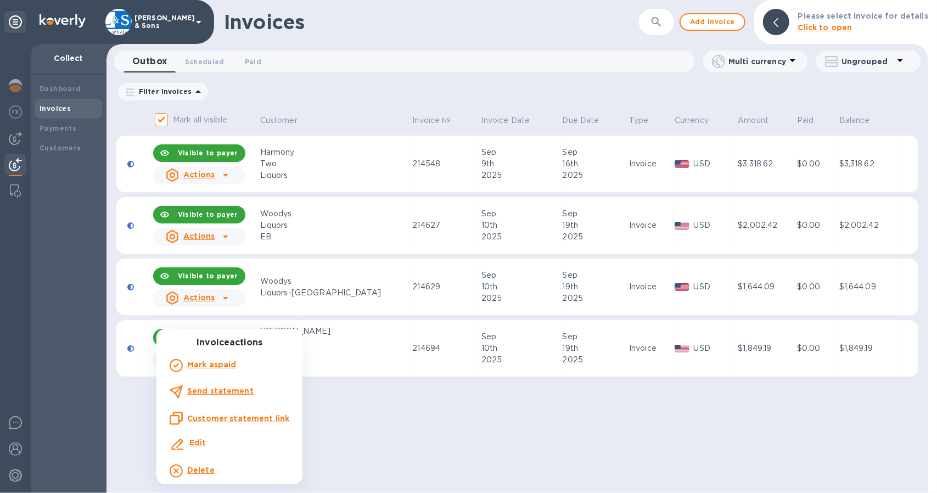
click at [228, 393] on b "Send statement" at bounding box center [220, 391] width 66 height 9
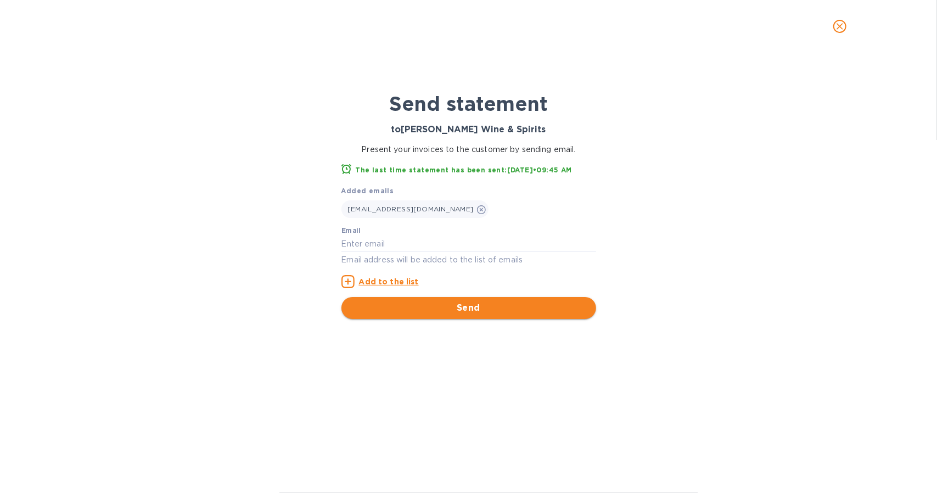
click at [455, 305] on span "Send" at bounding box center [468, 307] width 237 height 13
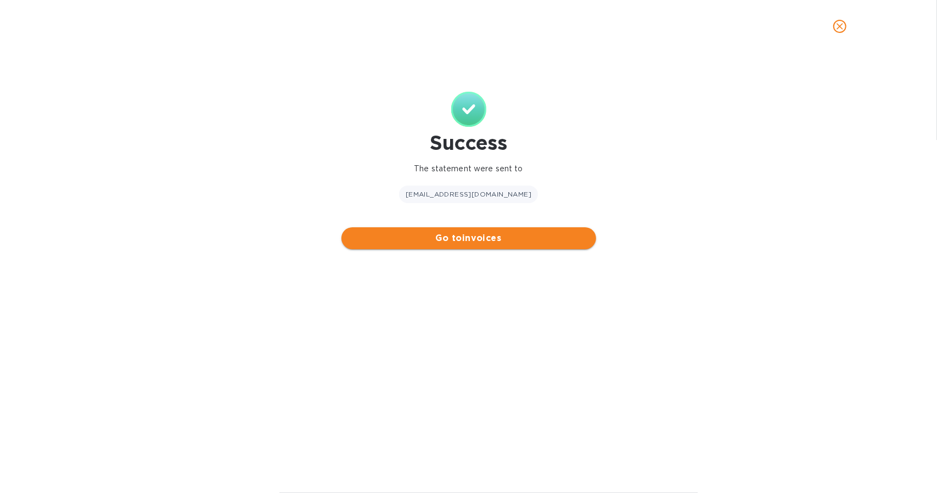
click at [421, 242] on span "Go to invoices" at bounding box center [468, 238] width 237 height 13
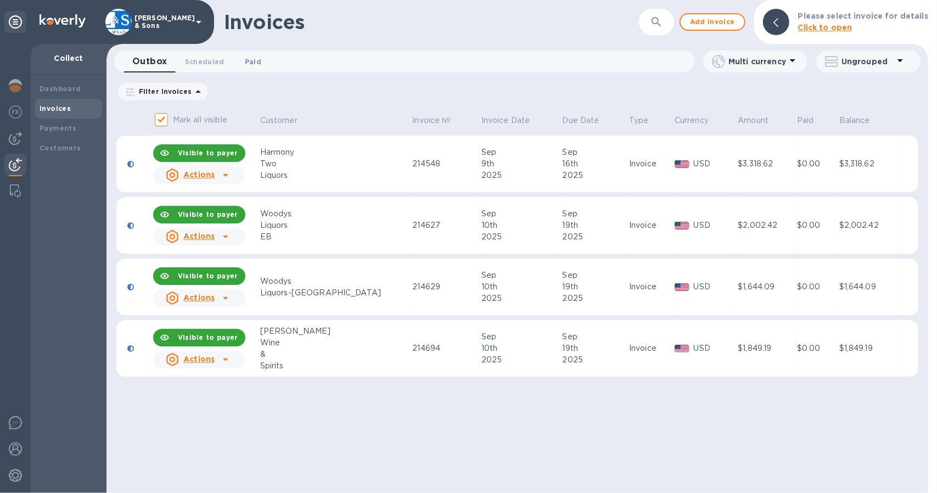
click at [247, 59] on span "Paid 0" at bounding box center [253, 62] width 16 height 12
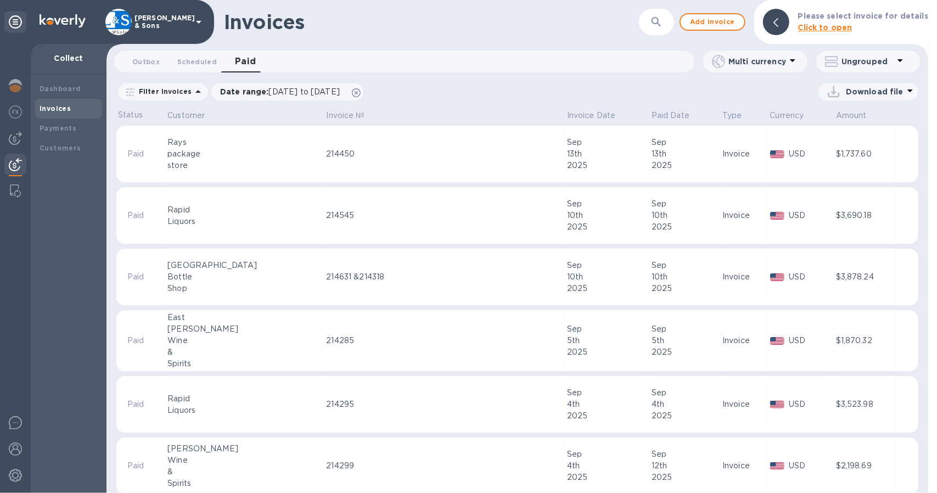
click at [178, 94] on p "Filter Invoices" at bounding box center [163, 91] width 57 height 9
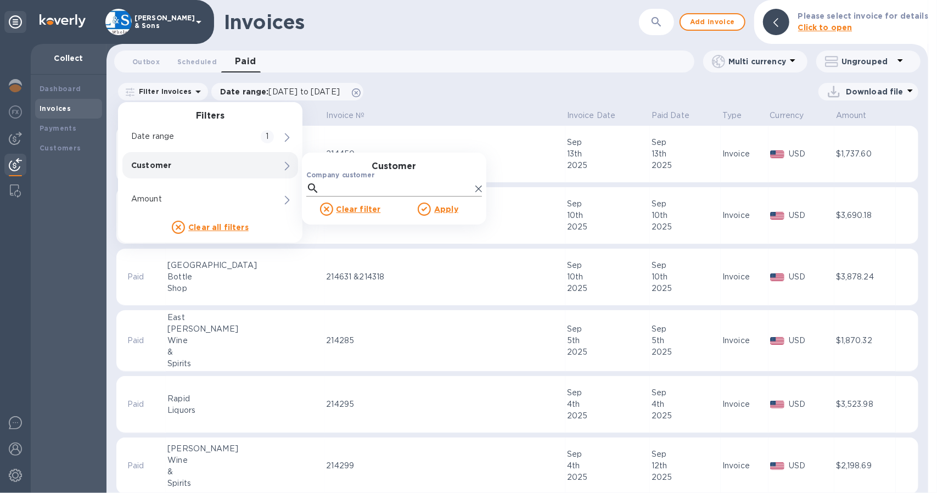
click at [329, 188] on input "Company customer" at bounding box center [397, 188] width 147 height 16
type input "east"
click at [324, 216] on input "decorative checkbox" at bounding box center [327, 220] width 23 height 23
checkbox input "true"
click at [440, 260] on u "Apply" at bounding box center [446, 258] width 24 height 9
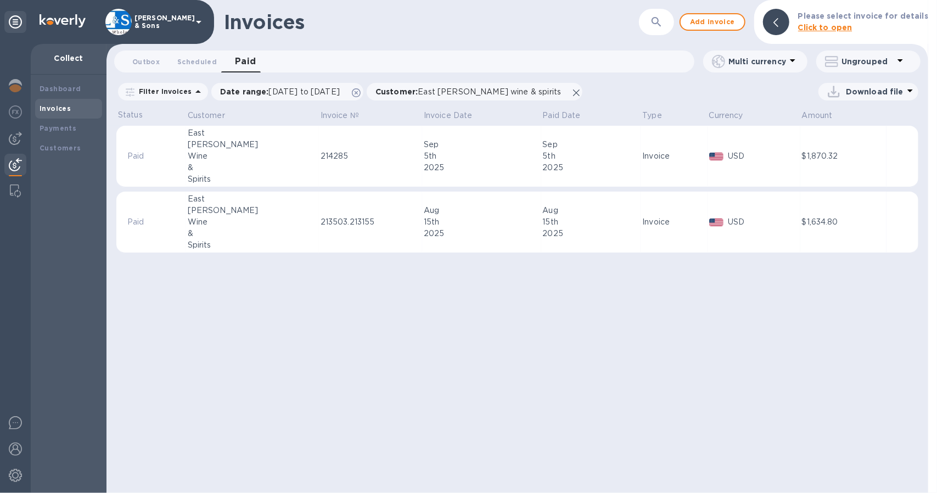
click at [192, 93] on icon at bounding box center [198, 91] width 13 height 13
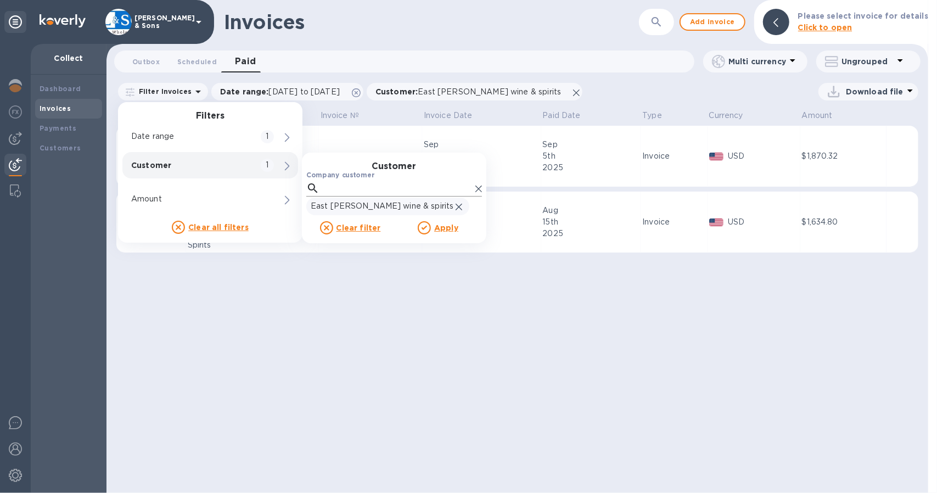
click at [354, 193] on input "Company customer" at bounding box center [397, 188] width 147 height 16
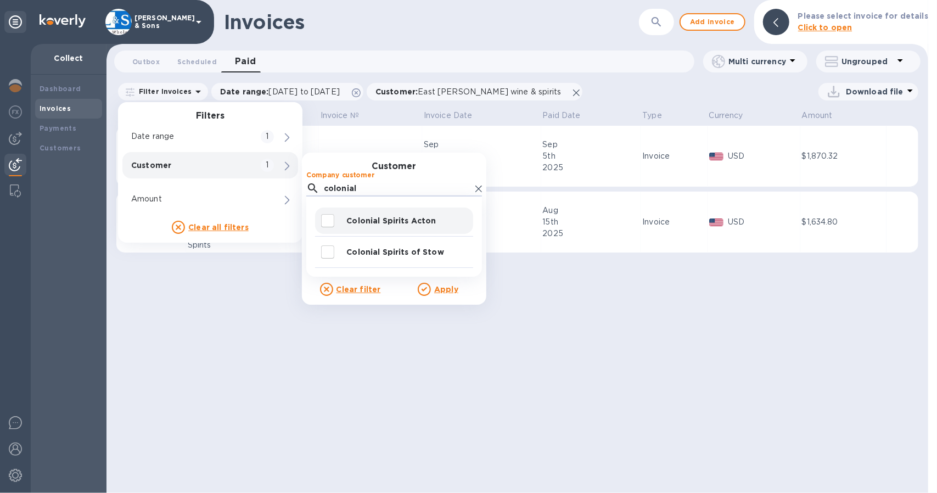
type input "colonial"
click at [329, 219] on input "decorative checkbox" at bounding box center [327, 220] width 23 height 23
checkbox input "true"
click at [441, 290] on u "Apply" at bounding box center [446, 289] width 24 height 9
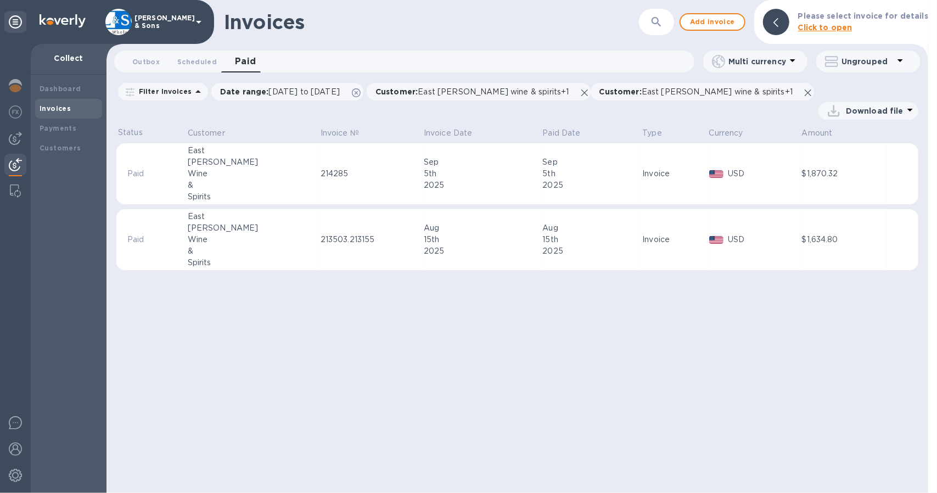
click at [152, 93] on p "Filter Invoices" at bounding box center [163, 91] width 57 height 9
click at [385, 371] on div "Invoices ​ Add invoice Please select invoice for details Click to open Outbox 0…" at bounding box center [518, 246] width 822 height 493
click at [178, 88] on p "Filter Invoices" at bounding box center [163, 91] width 57 height 9
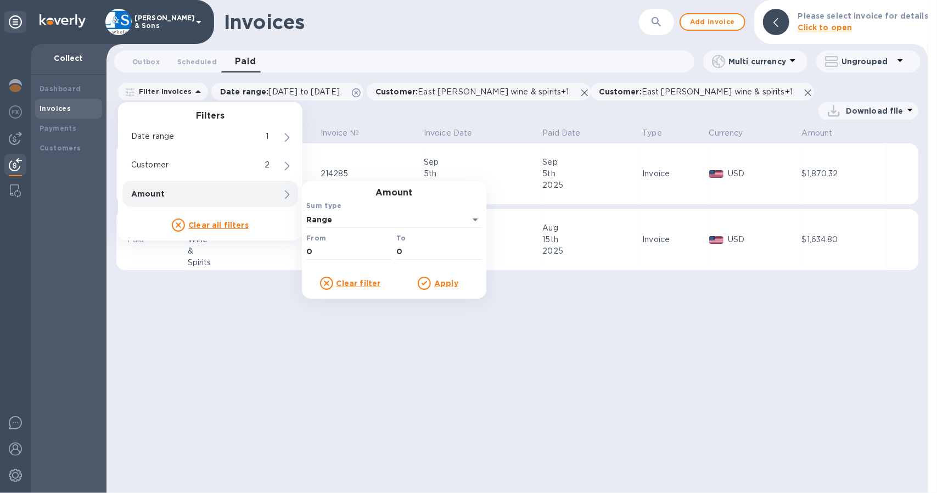
click at [299, 311] on div "Invoices ​ Add invoice Please select invoice for details Click to open Outbox 0…" at bounding box center [518, 246] width 822 height 493
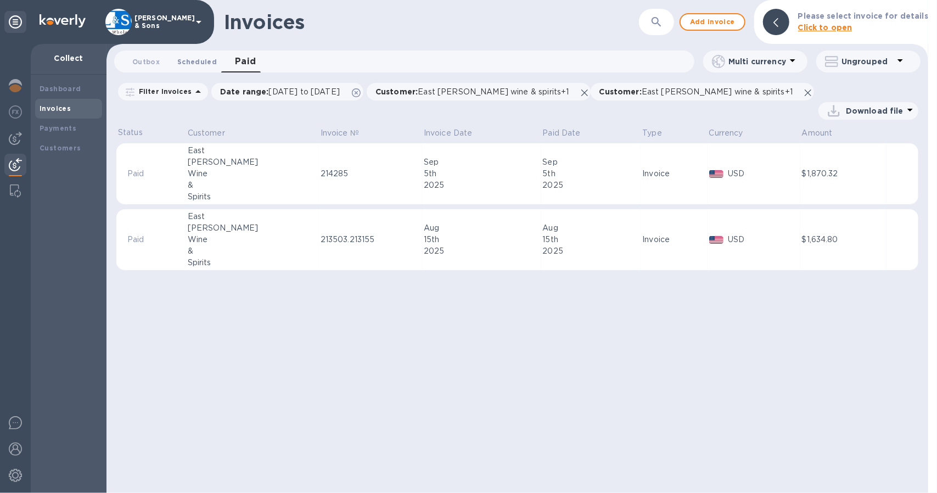
click at [198, 61] on span "Scheduled 0" at bounding box center [197, 62] width 40 height 12
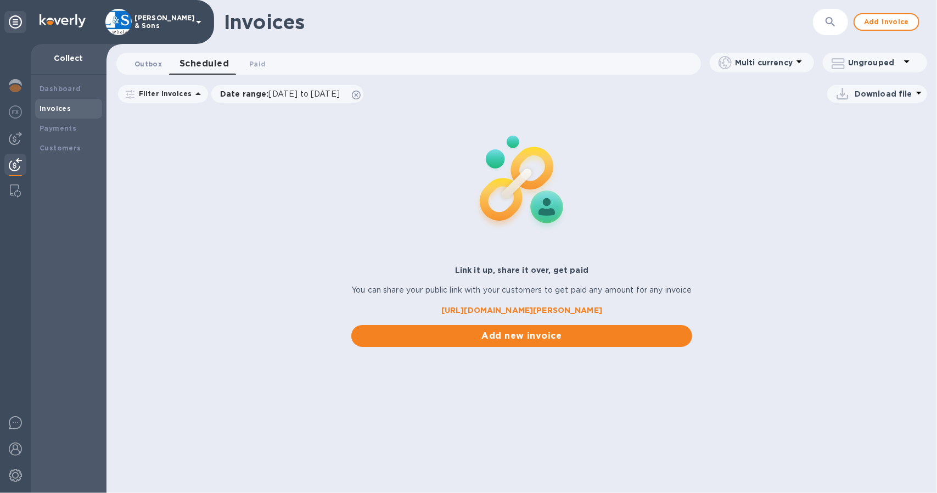
click at [134, 64] on button "Outbox 0" at bounding box center [148, 64] width 45 height 22
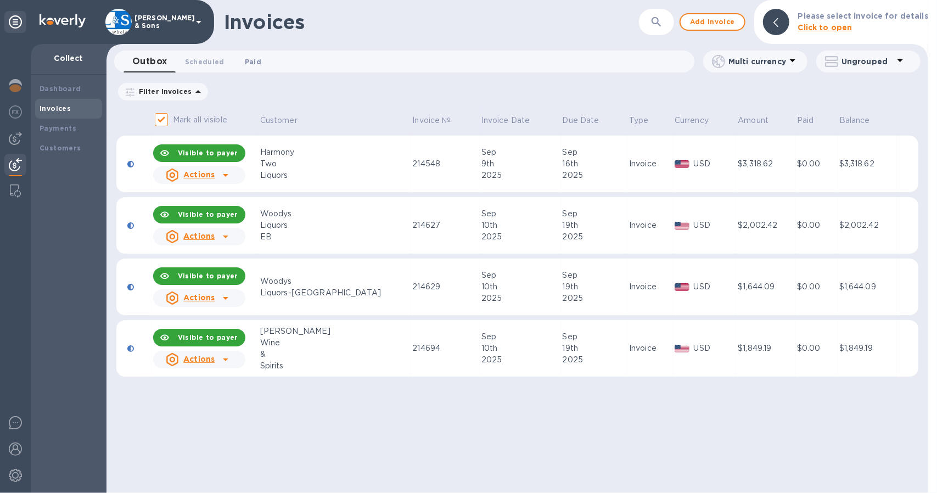
click at [255, 62] on span "Paid 0" at bounding box center [253, 62] width 16 height 12
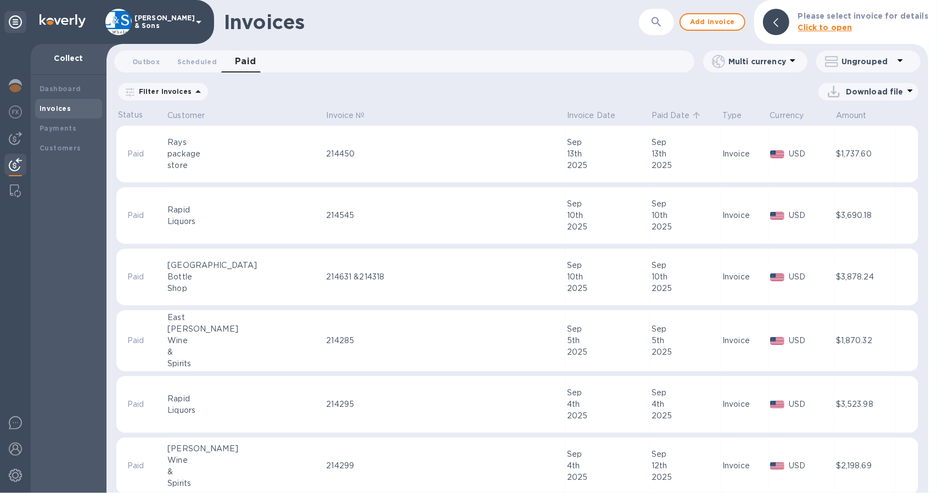
click at [652, 115] on p "Paid Date" at bounding box center [671, 116] width 38 height 12
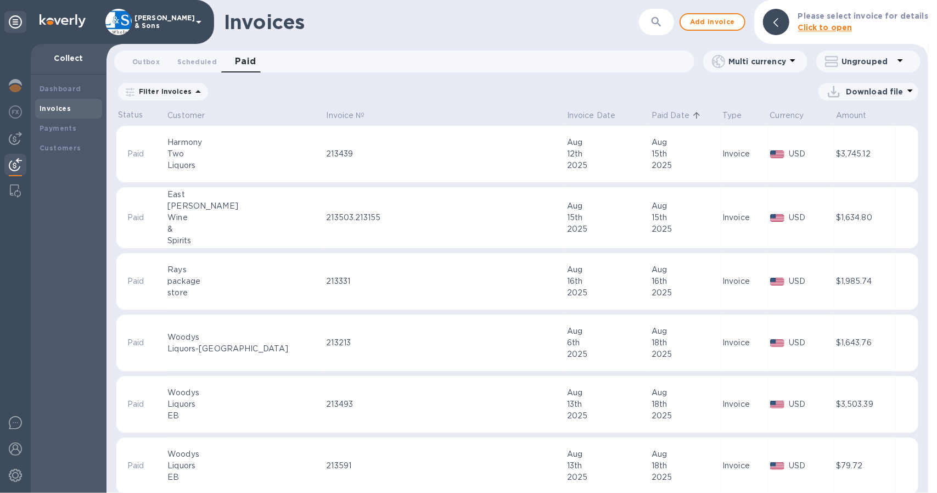
click at [652, 115] on p "Paid Date" at bounding box center [671, 116] width 38 height 12
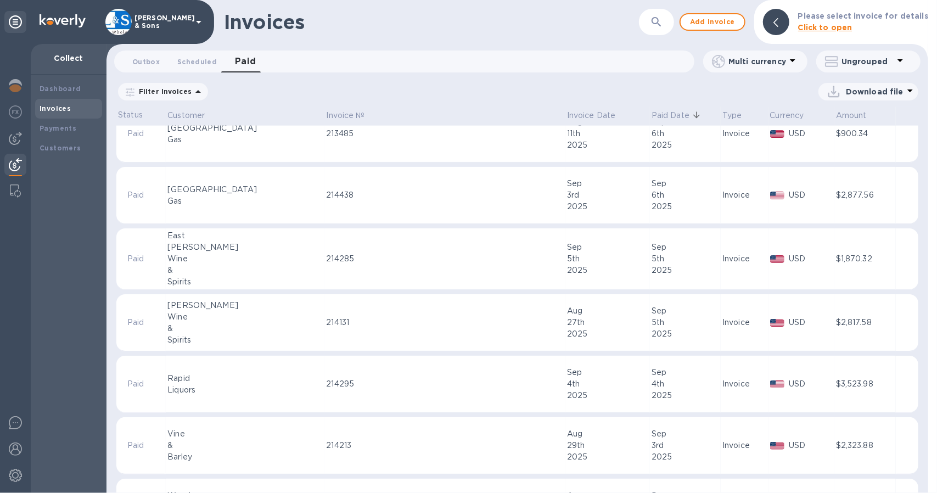
scroll to position [1043, 0]
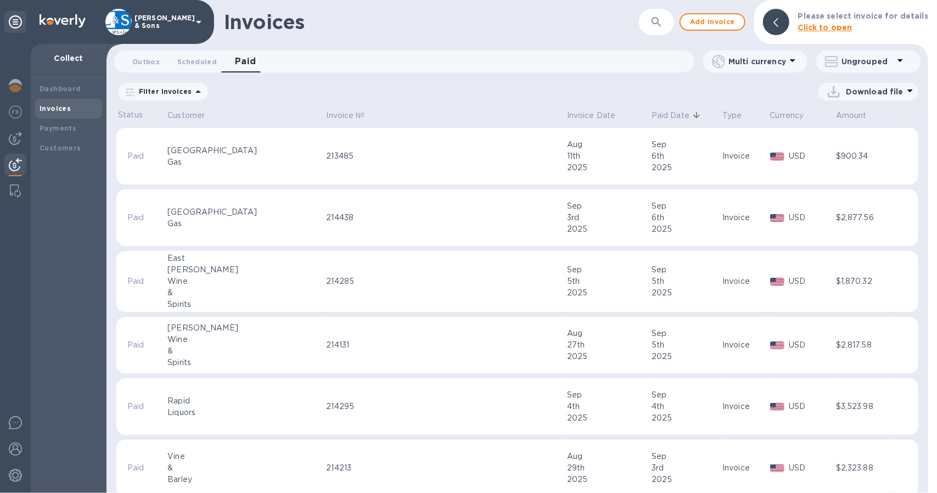
click at [346, 222] on div "214438" at bounding box center [444, 218] width 237 height 12
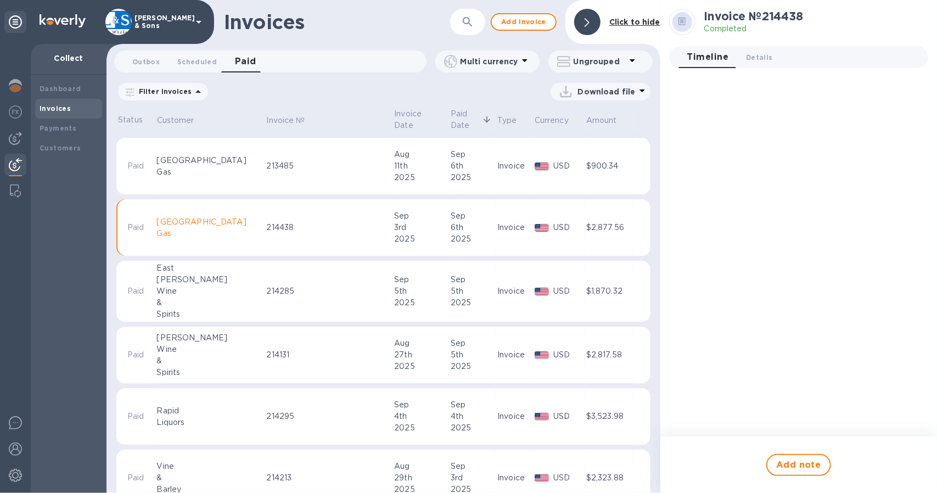
scroll to position [1053, 0]
